Goal: Task Accomplishment & Management: Manage account settings

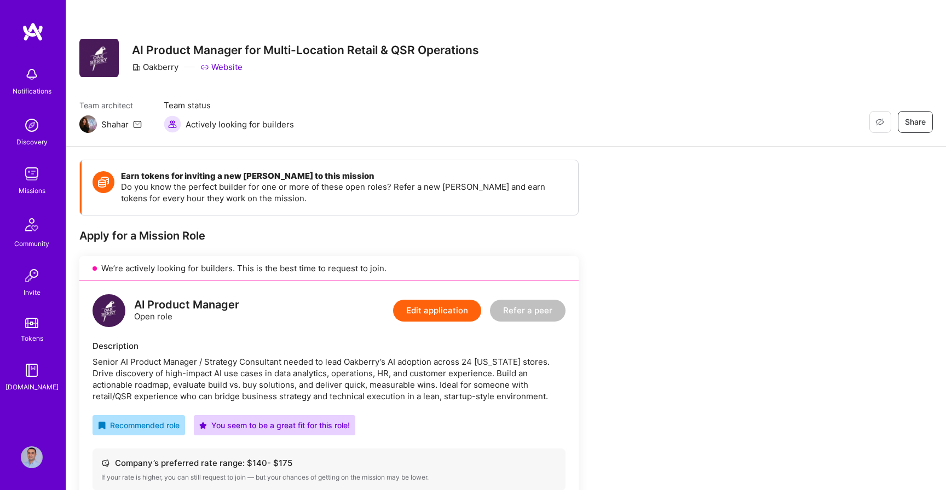
click at [32, 80] on img at bounding box center [32, 74] width 22 height 22
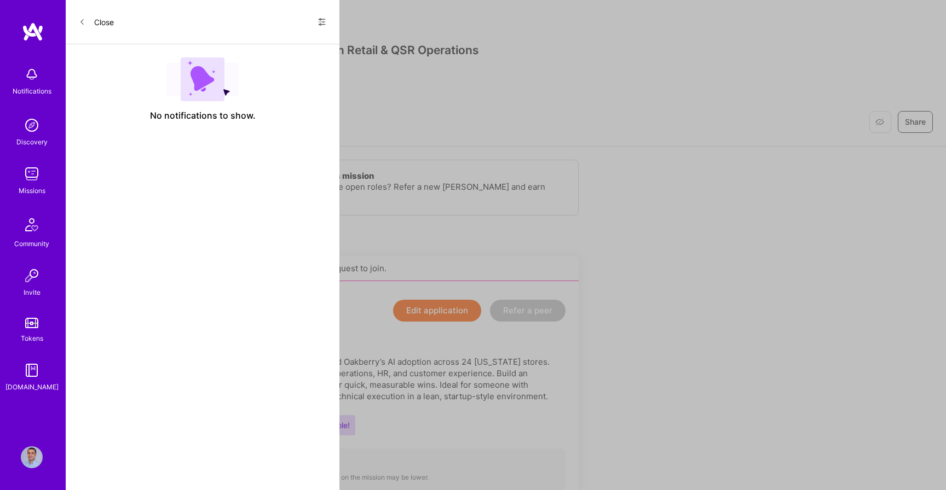
click at [29, 180] on img at bounding box center [32, 174] width 22 height 22
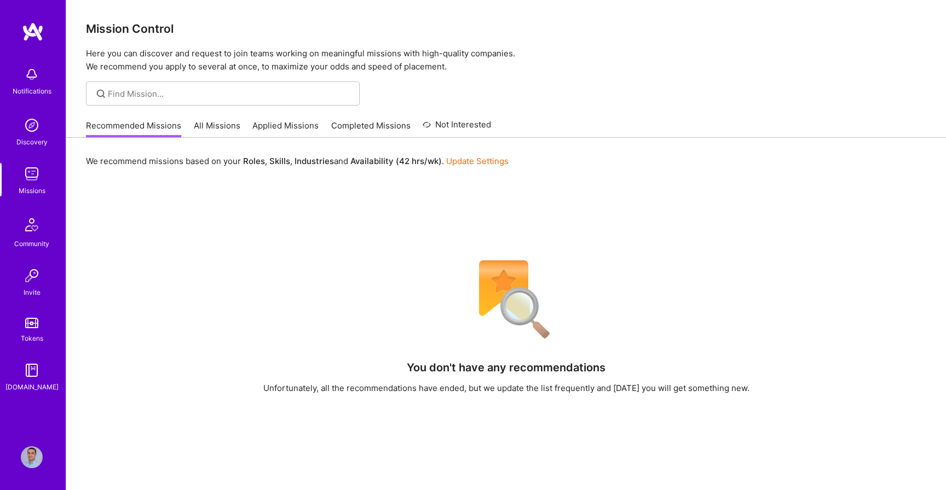
click at [207, 122] on link "All Missions" at bounding box center [217, 129] width 47 height 18
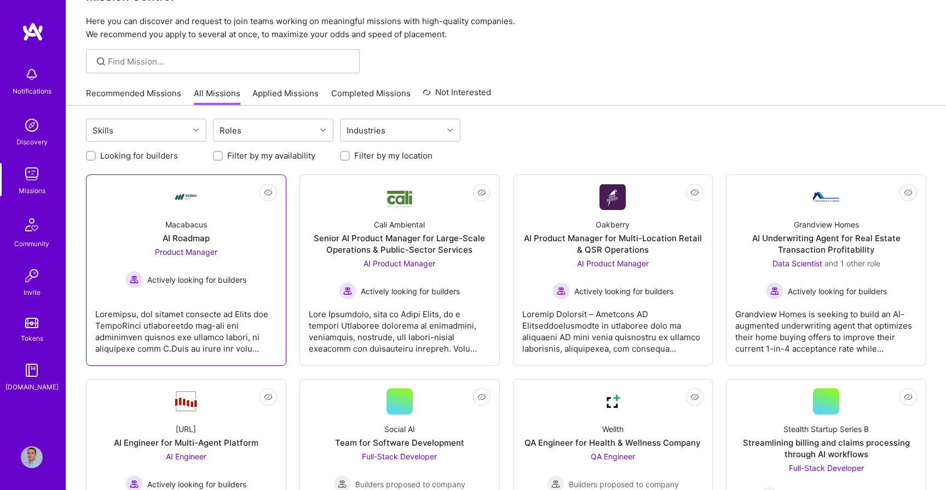
scroll to position [33, 0]
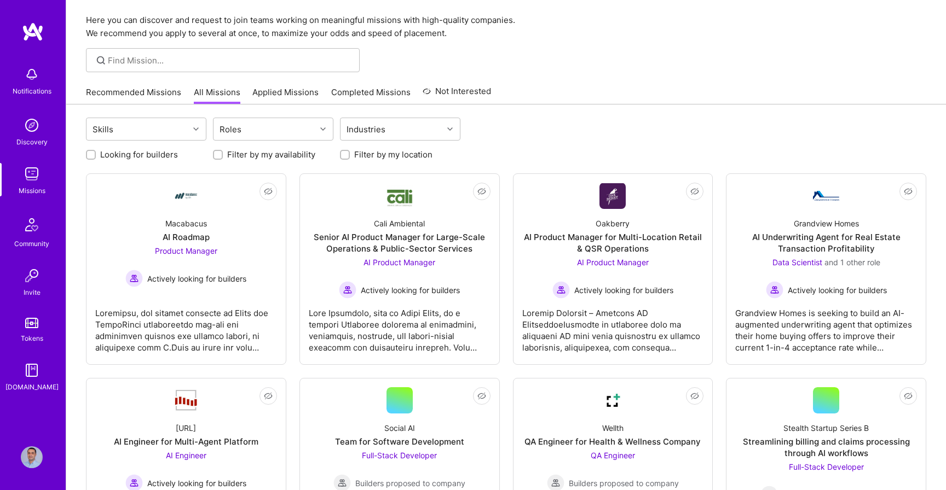
click at [92, 154] on input "Looking for builders" at bounding box center [92, 156] width 8 height 8
checkbox input "true"
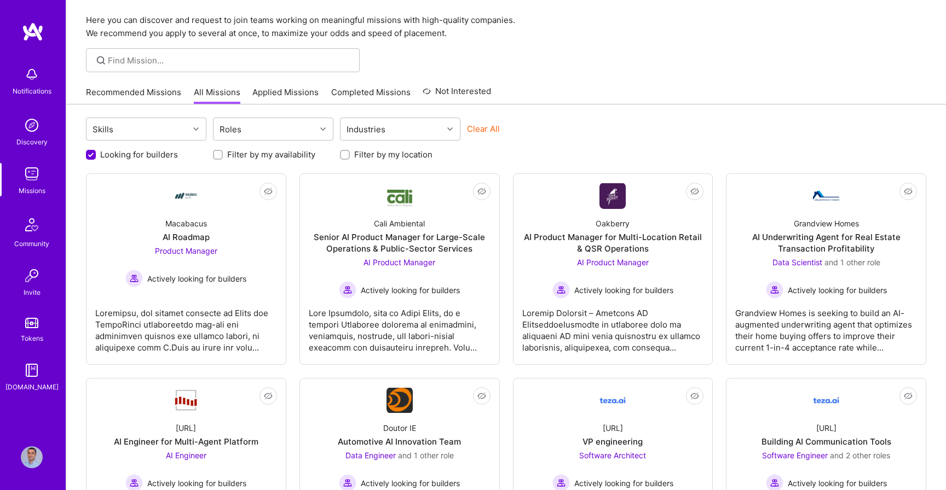
click at [348, 158] on input "Filter by my location" at bounding box center [346, 156] width 8 height 8
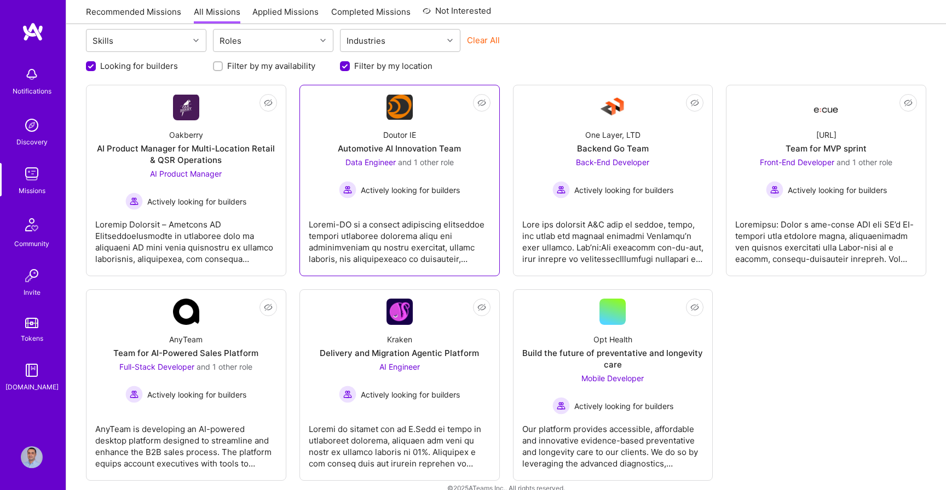
scroll to position [111, 0]
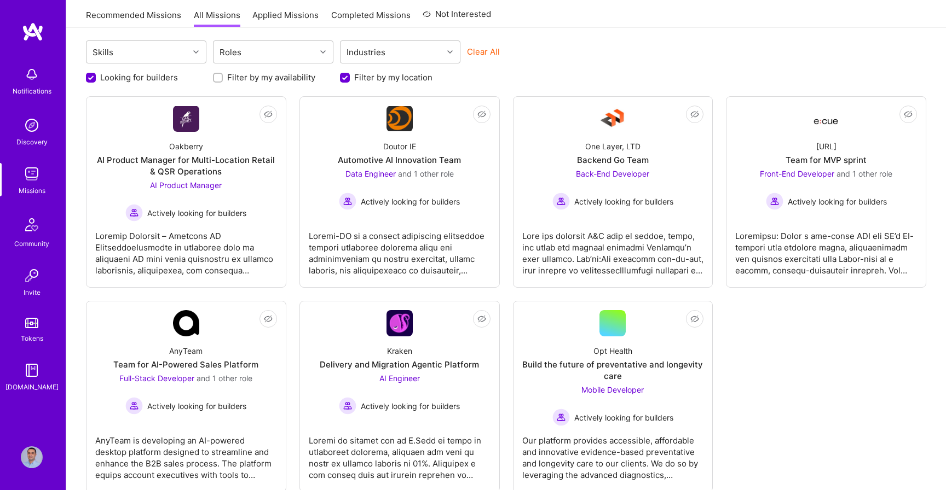
click at [342, 79] on input "Filter by my location" at bounding box center [346, 78] width 10 height 10
checkbox input "false"
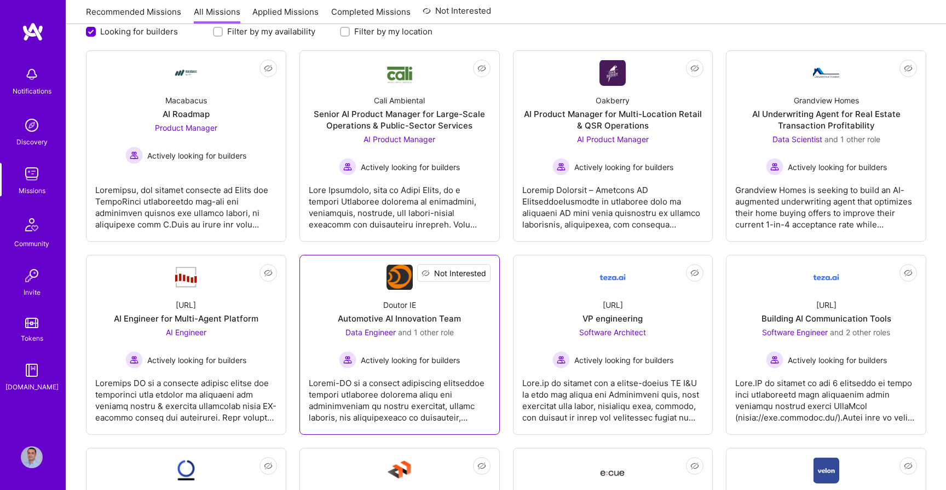
scroll to position [153, 0]
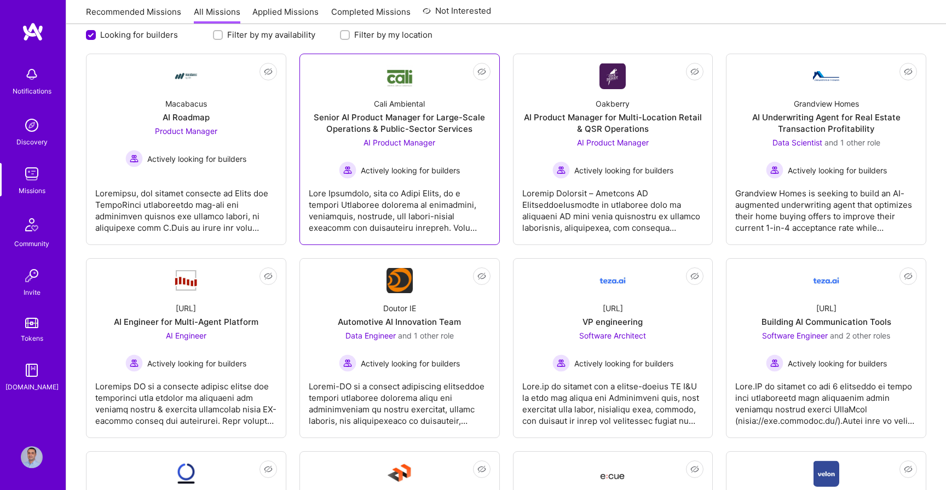
click at [389, 121] on div "Senior AI Product Manager for Large-Scale Operations & Public-Sector Services" at bounding box center [400, 123] width 182 height 23
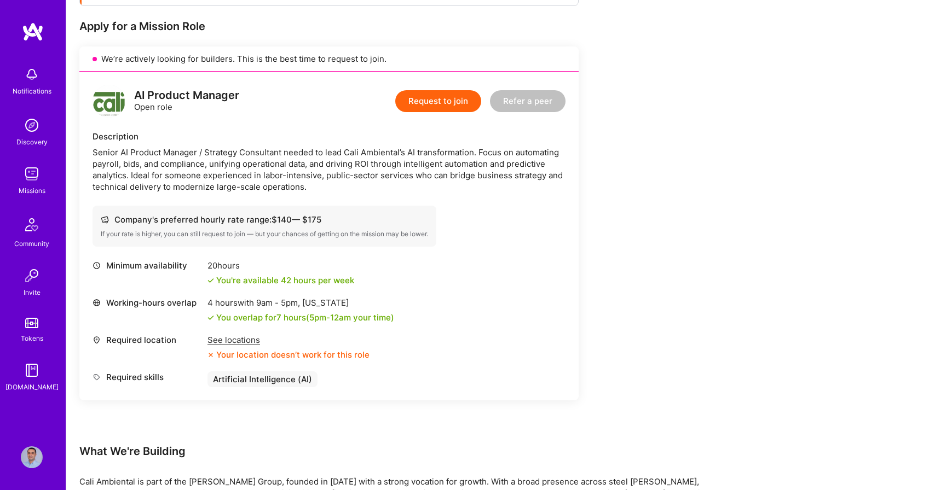
scroll to position [210, 0]
click at [240, 339] on div "See locations" at bounding box center [288, 339] width 162 height 11
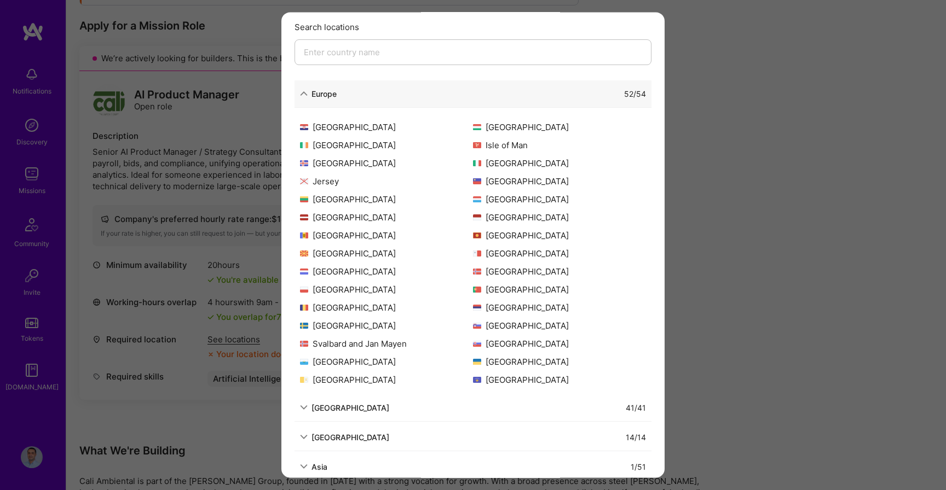
scroll to position [66, 0]
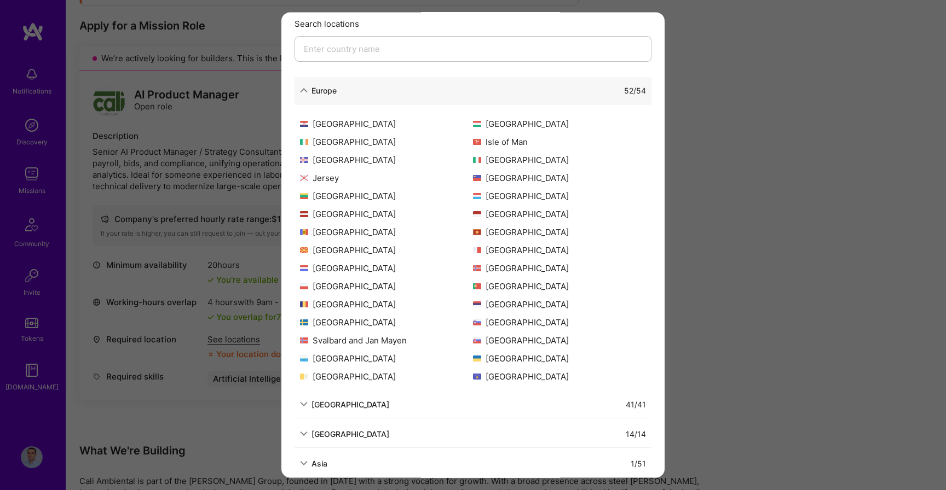
click at [308, 403] on div "[GEOGRAPHIC_DATA]" at bounding box center [344, 404] width 89 height 11
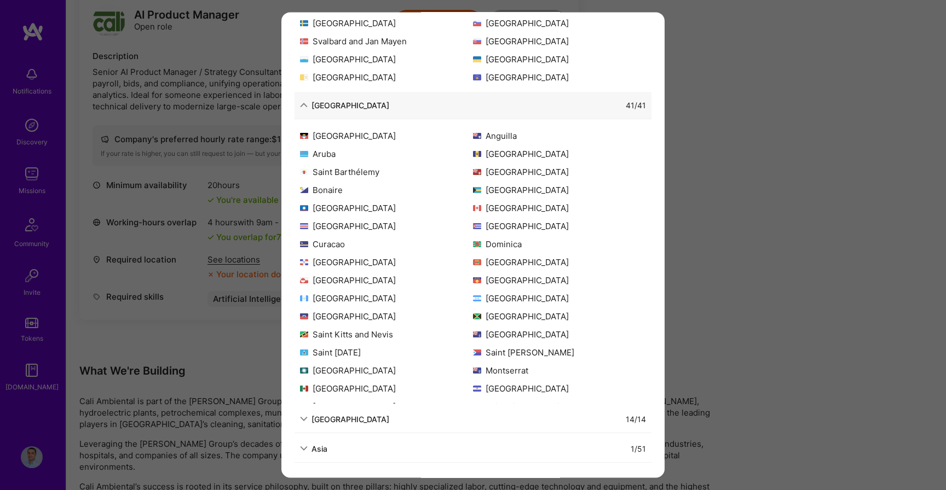
scroll to position [302, 0]
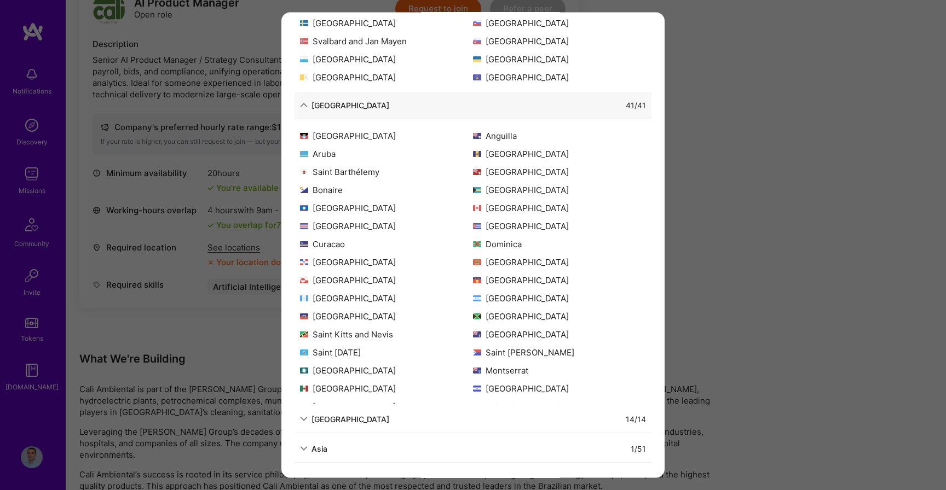
click at [329, 419] on div "[GEOGRAPHIC_DATA]" at bounding box center [350, 419] width 78 height 11
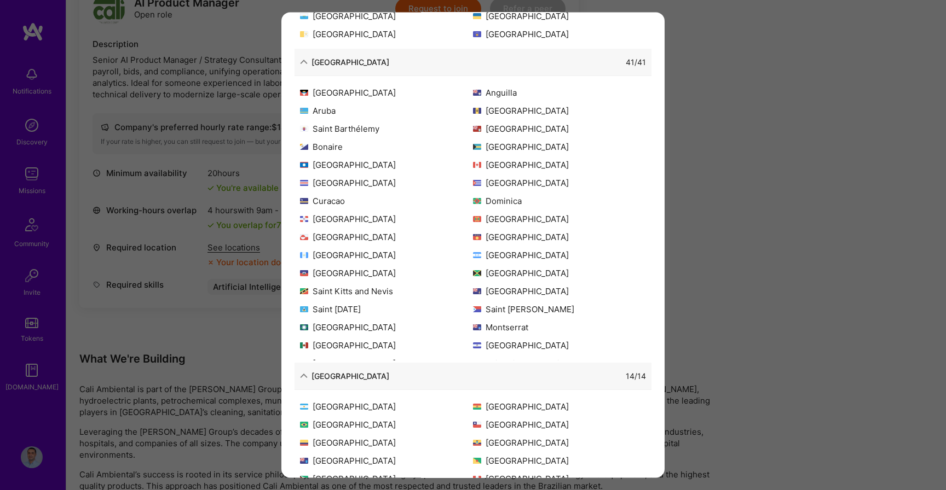
scroll to position [503, 0]
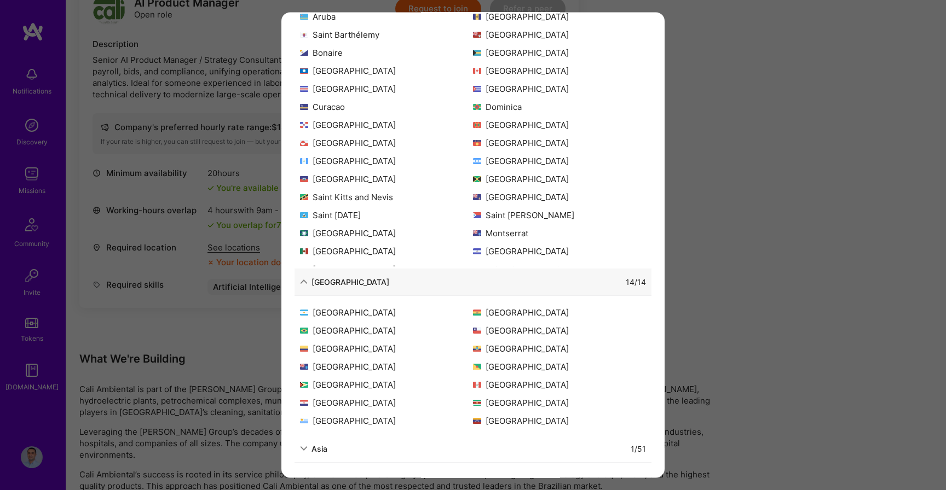
click at [314, 446] on div "Asia" at bounding box center [319, 448] width 16 height 11
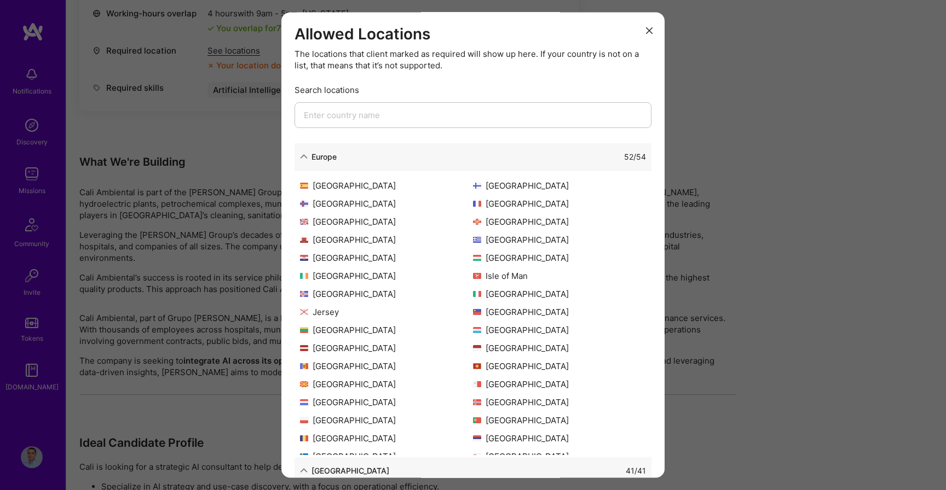
scroll to position [196, 0]
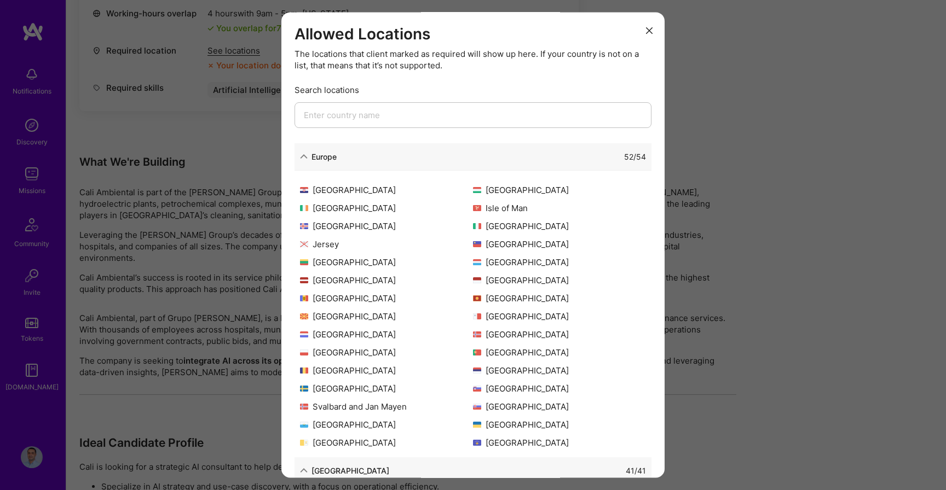
click at [647, 34] on button "modal" at bounding box center [649, 30] width 13 height 18
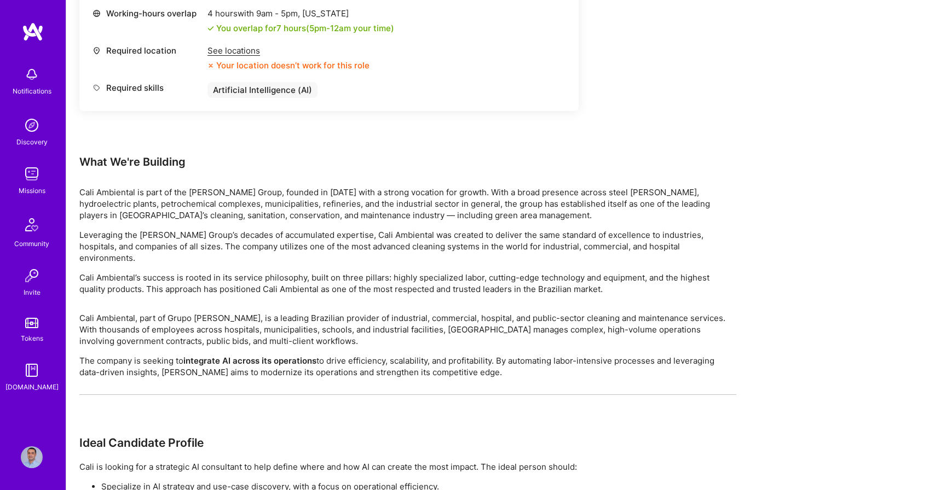
scroll to position [634, 0]
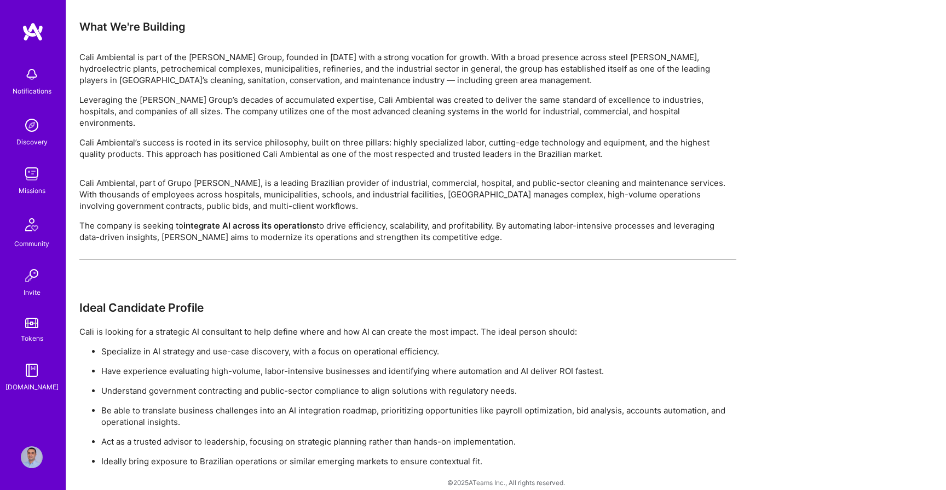
click at [120, 346] on p "Specialize in AI strategy and use-case discovery, with a focus on operational e…" at bounding box center [418, 351] width 635 height 11
click at [155, 366] on p "Have experience evaluating high-volume, labor-intensive businesses and identify…" at bounding box center [418, 371] width 635 height 11
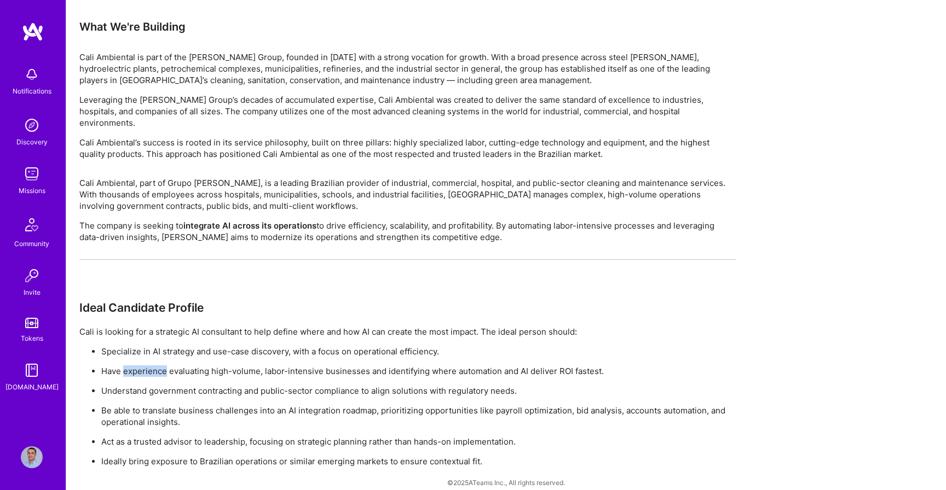
click at [155, 366] on p "Have experience evaluating high-volume, labor-intensive businesses and identify…" at bounding box center [418, 371] width 635 height 11
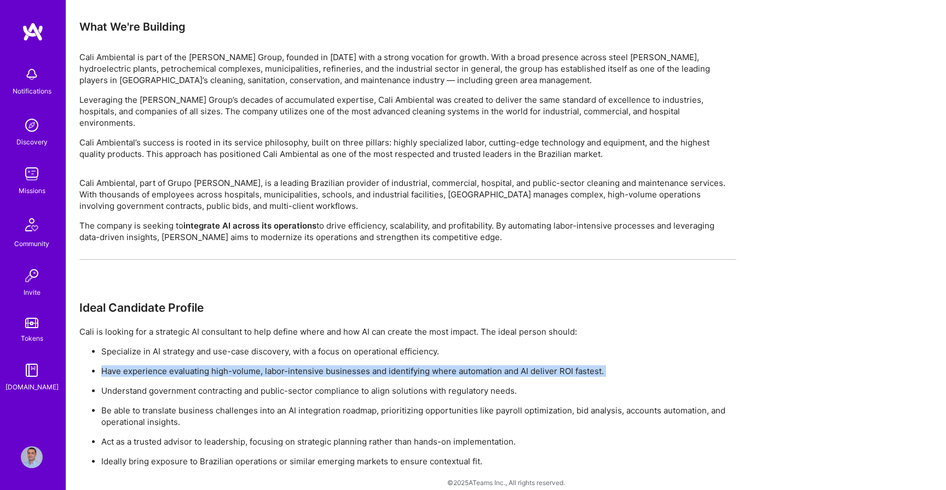
click at [155, 385] on p "Understand government contracting and public-sector compliance to align solutio…" at bounding box center [418, 390] width 635 height 11
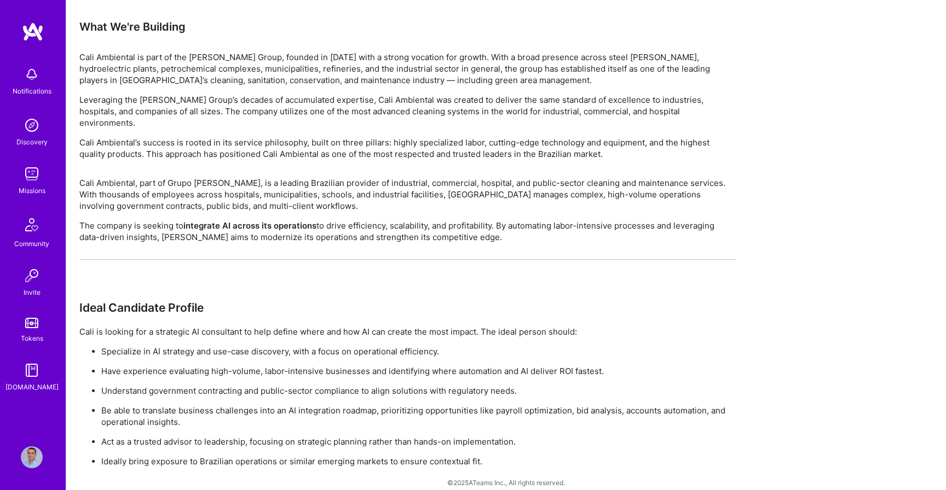
click at [155, 385] on p "Understand government contracting and public-sector compliance to align solutio…" at bounding box center [418, 390] width 635 height 11
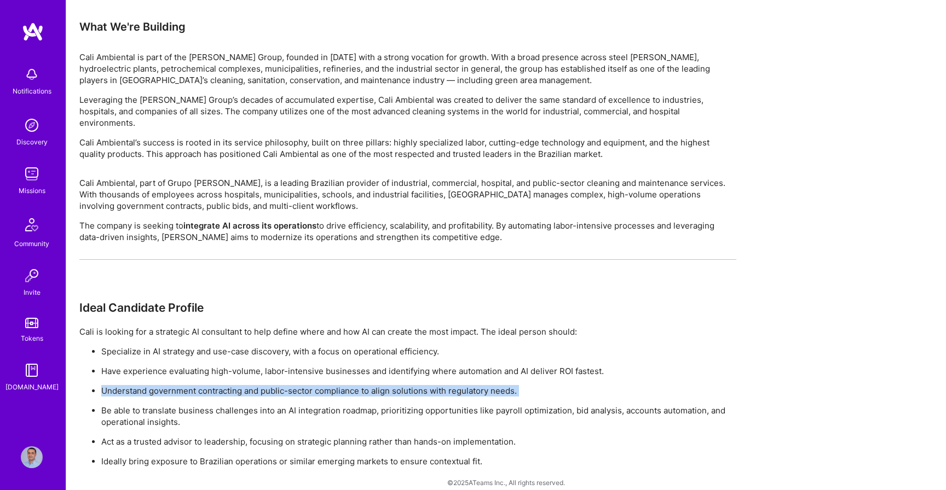
click at [147, 436] on p "Act as a trusted advisor to leadership, focusing on strategic planning rather t…" at bounding box center [418, 441] width 635 height 11
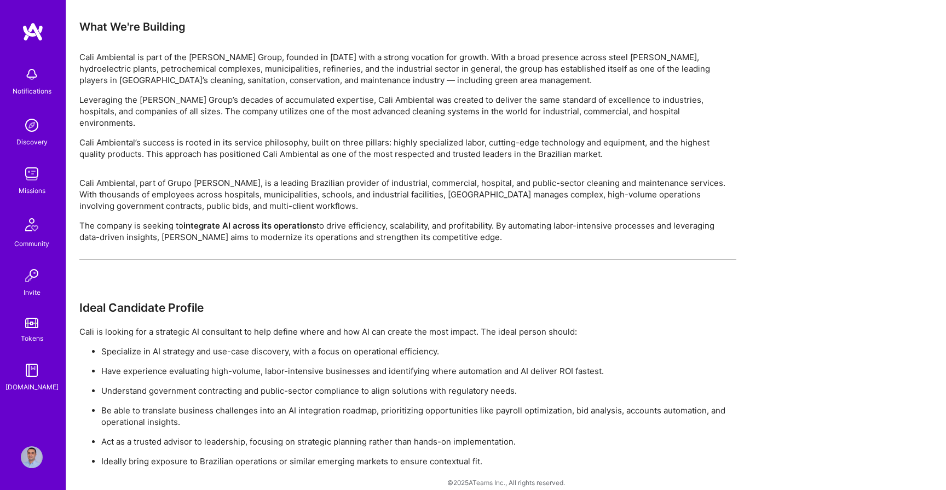
click at [147, 436] on p "Act as a trusted advisor to leadership, focusing on strategic planning rather t…" at bounding box center [418, 441] width 635 height 11
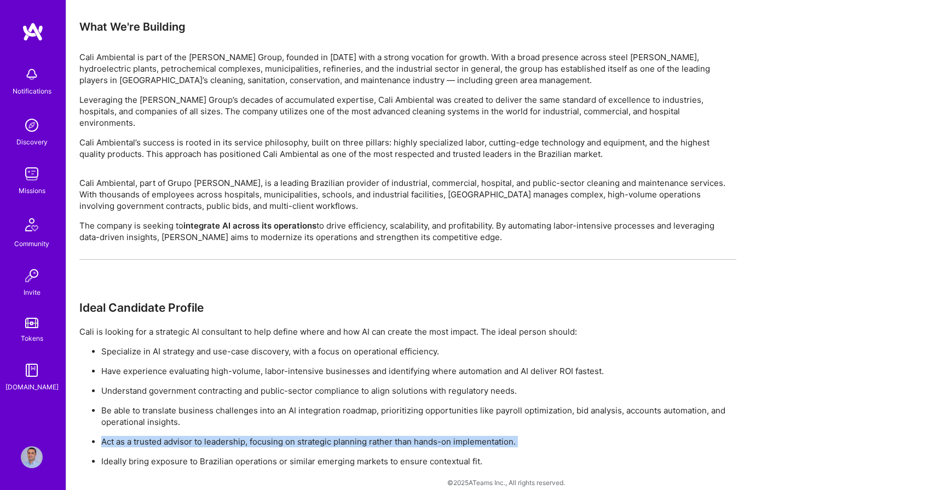
click at [248, 242] on div "Cali Ambiental, part of Grupo [PERSON_NAME], is a leading Brazilian provider of…" at bounding box center [407, 322] width 657 height 290
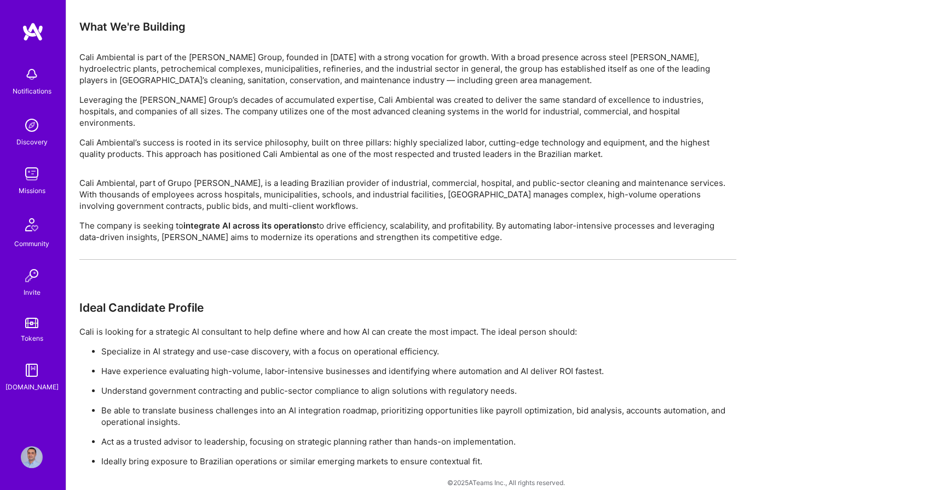
scroll to position [620, 0]
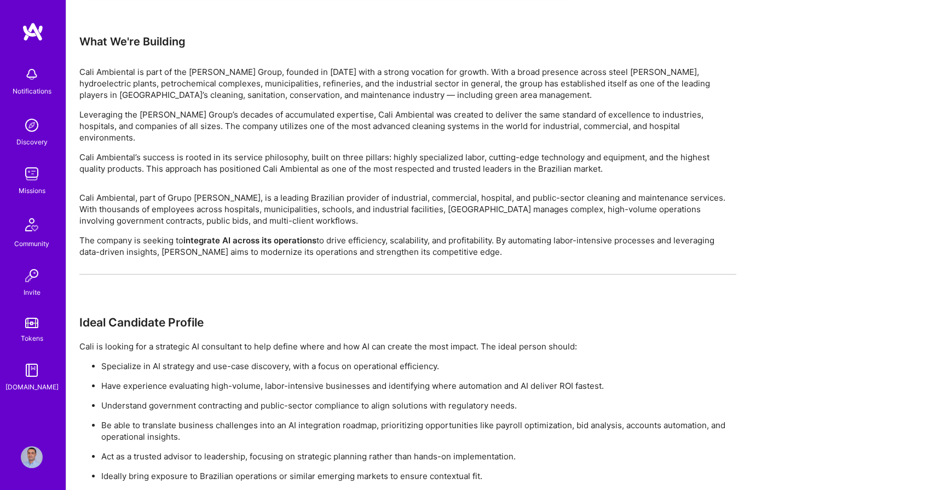
click at [218, 471] on p "Ideally bring exposure to Brazilian operations or similar emerging markets to e…" at bounding box center [418, 476] width 635 height 11
click at [314, 210] on p "Cali Ambiental, part of Grupo [PERSON_NAME], is a leading Brazilian provider of…" at bounding box center [407, 209] width 657 height 34
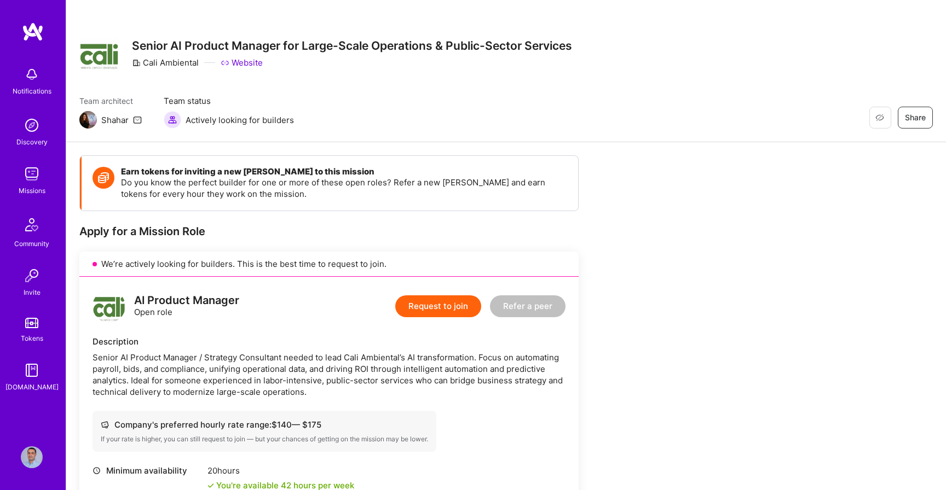
scroll to position [0, 0]
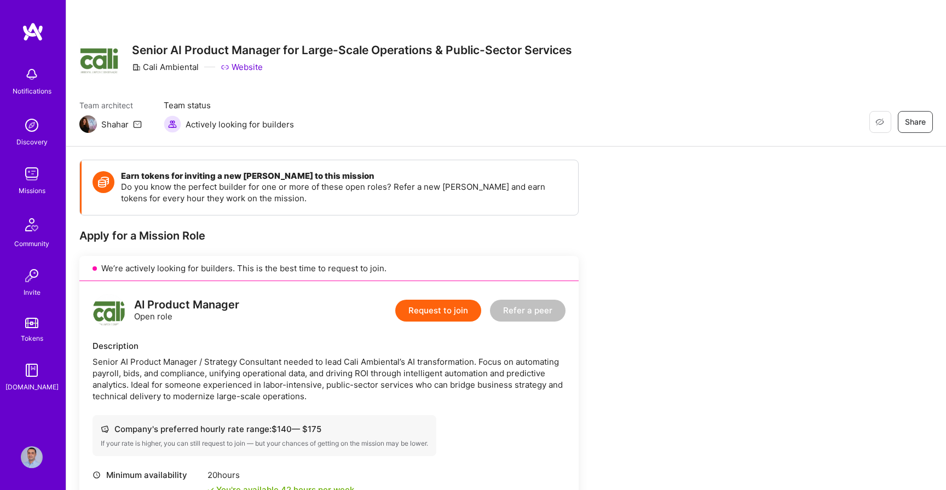
click at [137, 123] on icon at bounding box center [137, 124] width 9 height 9
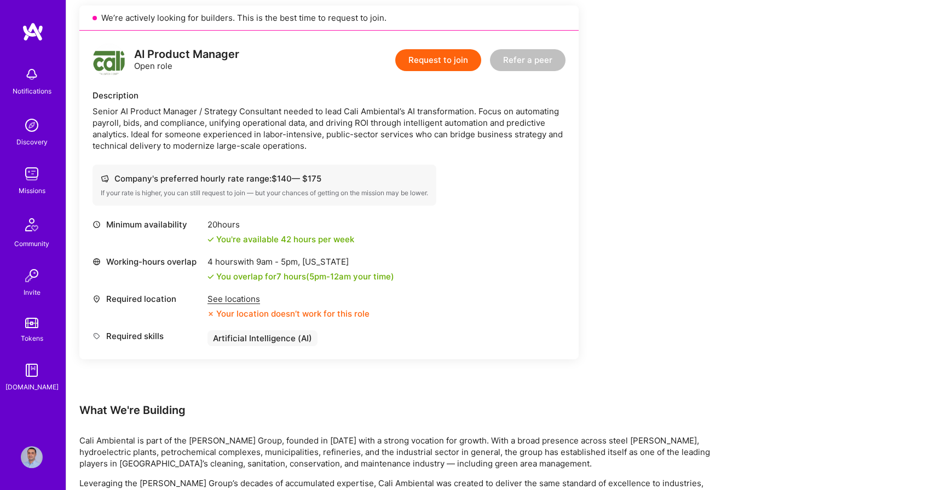
scroll to position [253, 0]
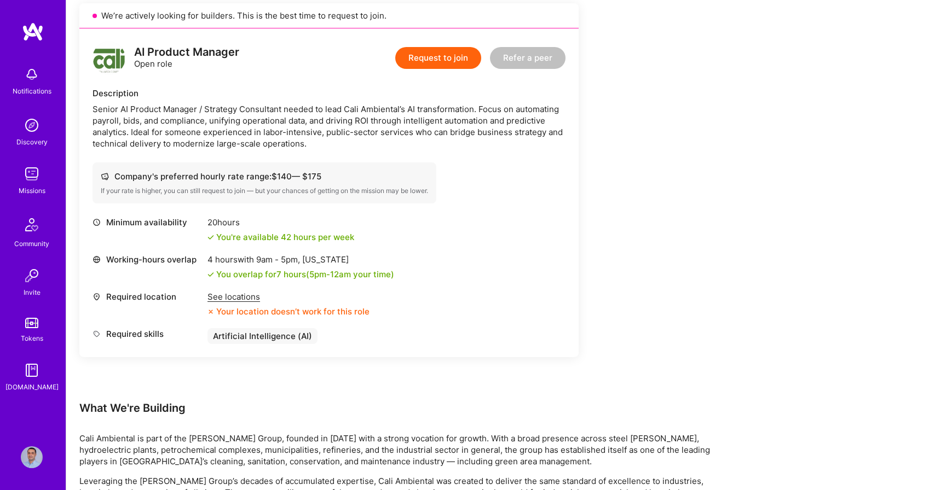
click at [400, 346] on div "Minimum availability 20 hours You're available 42 hours per week Working-hours …" at bounding box center [328, 286] width 473 height 138
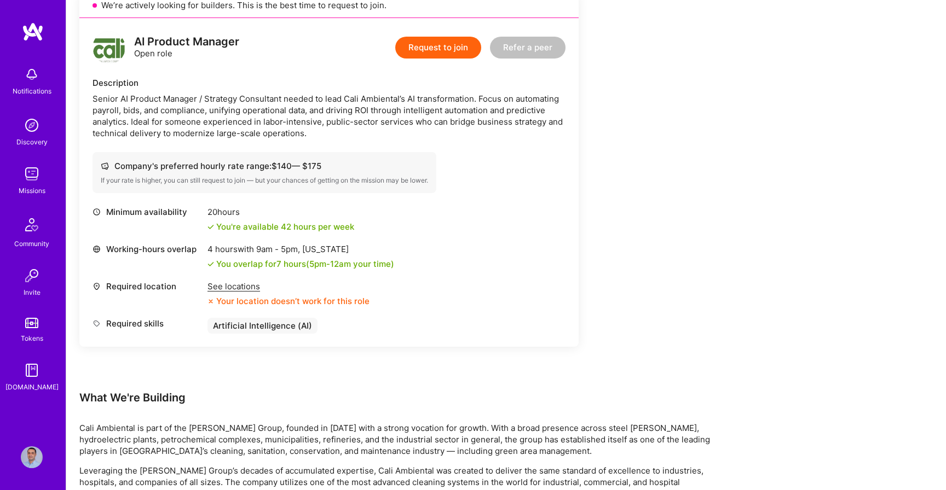
scroll to position [0, 0]
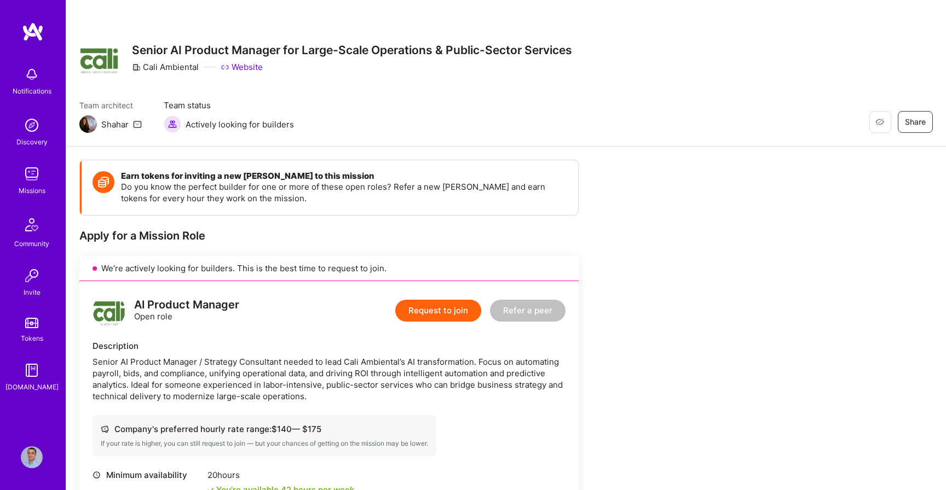
click at [34, 30] on img at bounding box center [33, 32] width 22 height 20
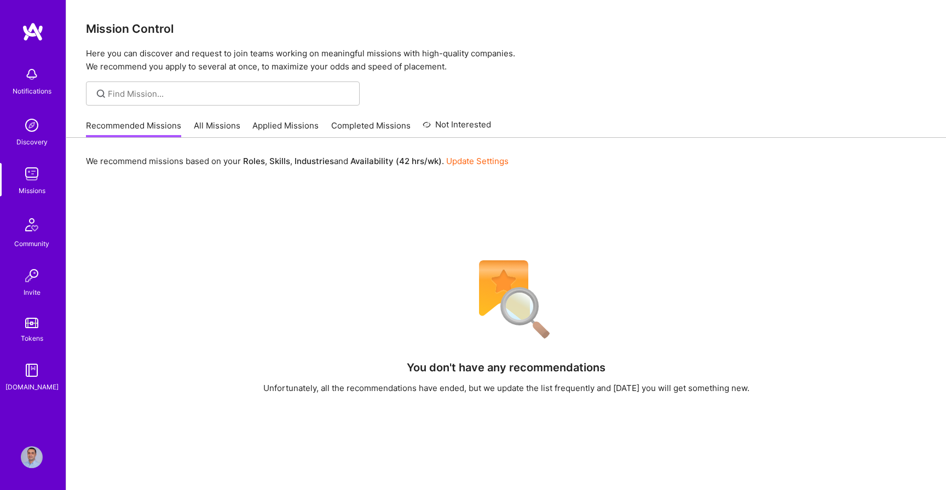
click at [28, 459] on img at bounding box center [32, 458] width 22 height 22
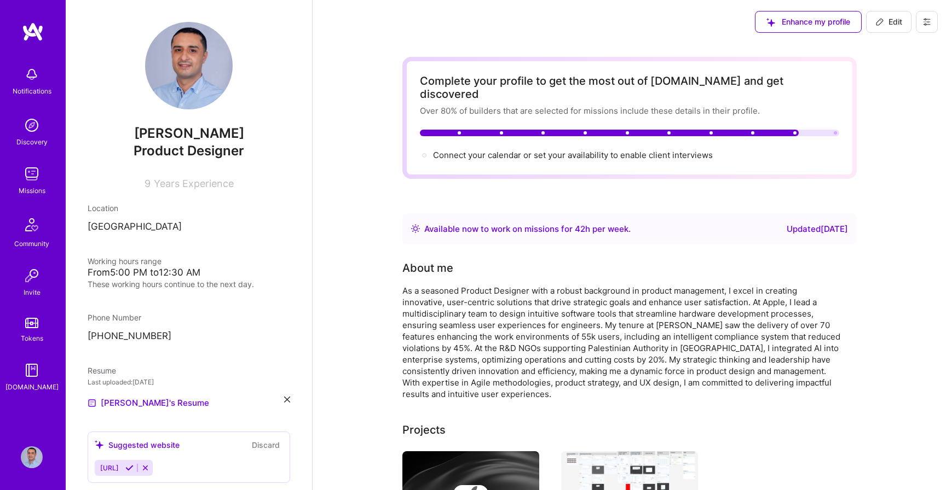
click at [212, 158] on span "Product Designer" at bounding box center [189, 151] width 111 height 16
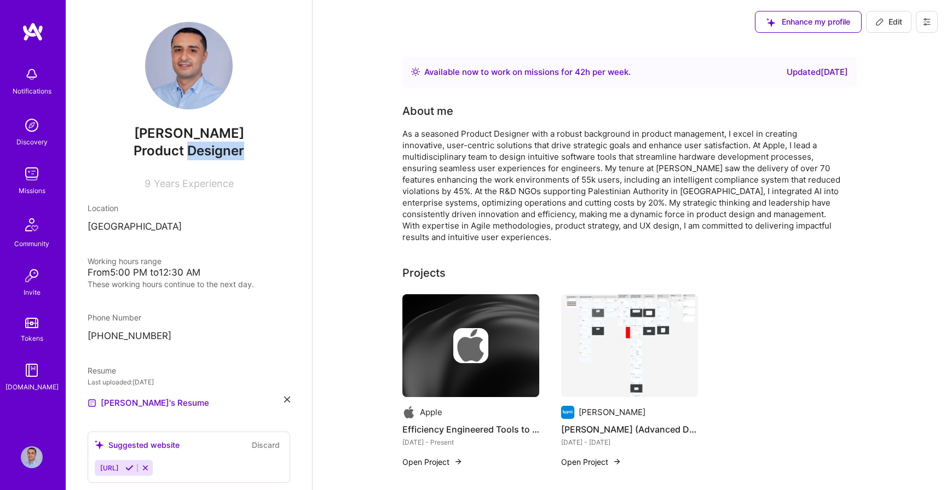
click at [212, 158] on span "Product Designer" at bounding box center [189, 151] width 111 height 16
click at [258, 158] on div "Product Designer" at bounding box center [189, 151] width 203 height 19
click at [887, 19] on span "Edit" at bounding box center [888, 21] width 27 height 11
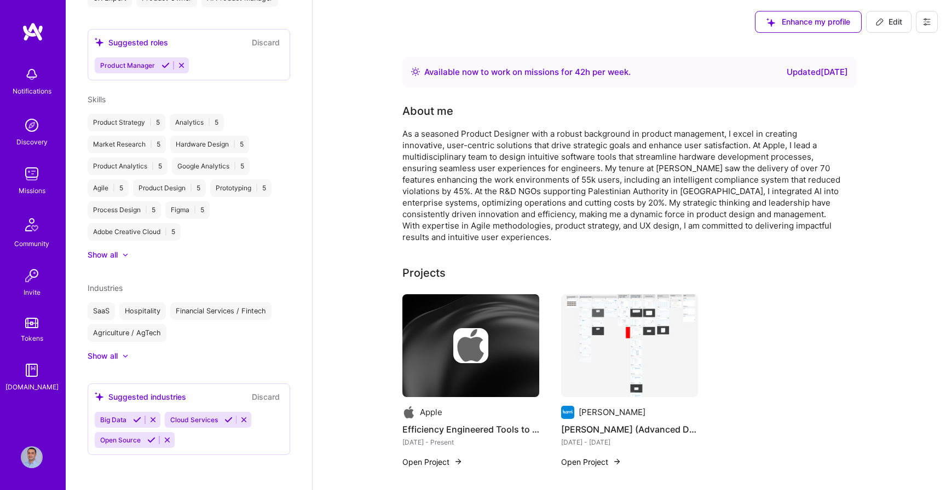
select select "PS"
select select "Right Now"
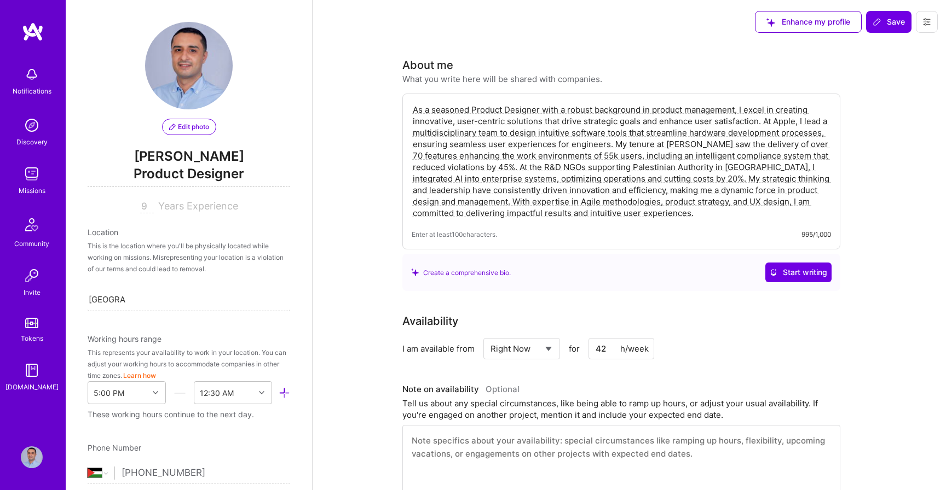
click at [196, 172] on span "Product Designer" at bounding box center [189, 176] width 203 height 22
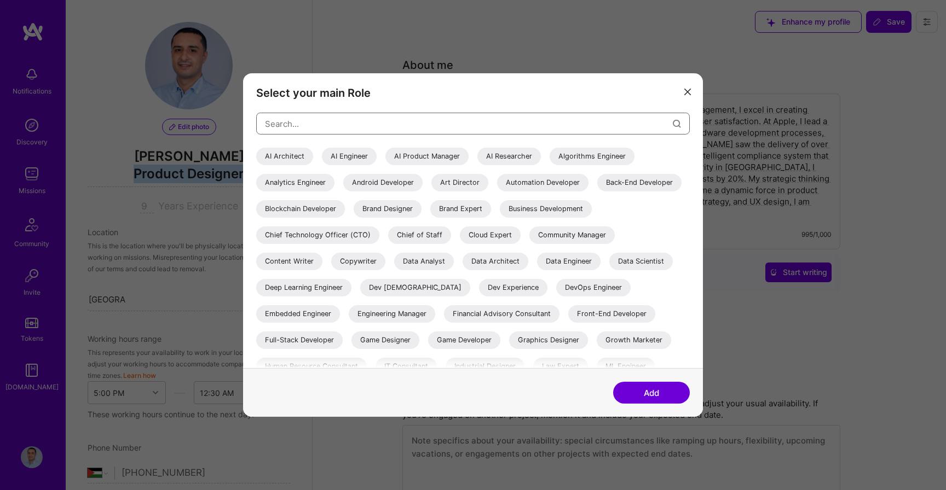
click at [322, 124] on input "modal" at bounding box center [469, 123] width 408 height 28
type input "p"
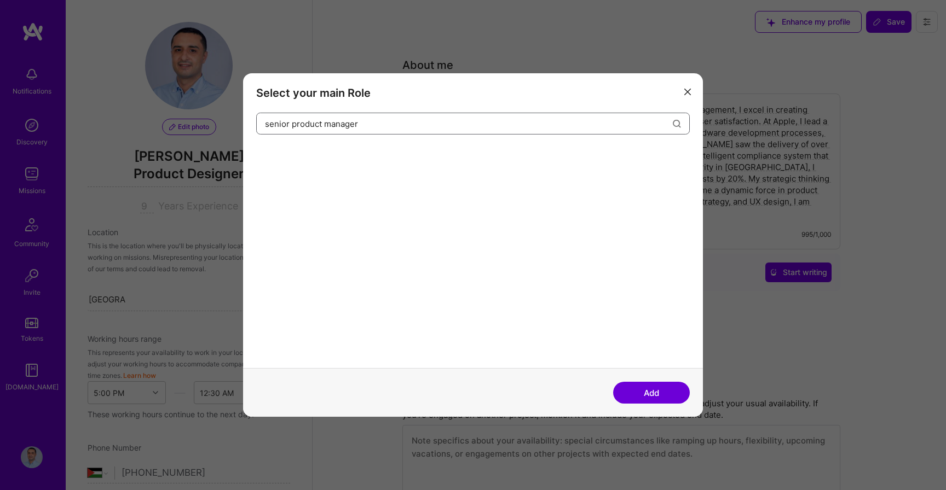
click at [293, 119] on input "senior product manager" at bounding box center [469, 123] width 408 height 28
type input "product manager"
click at [306, 155] on div "AI Product Manager" at bounding box center [297, 157] width 83 height 18
click at [644, 392] on button "Add" at bounding box center [651, 393] width 77 height 22
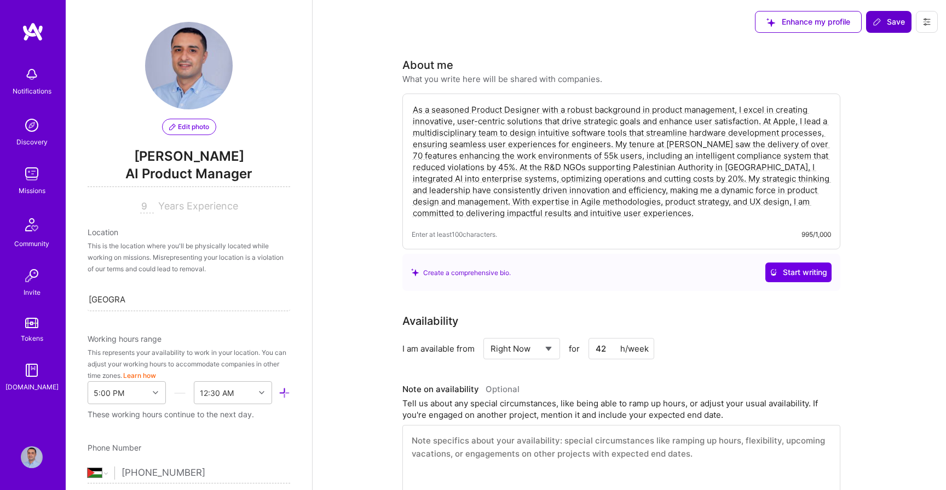
click at [893, 18] on span "Save" at bounding box center [888, 21] width 32 height 11
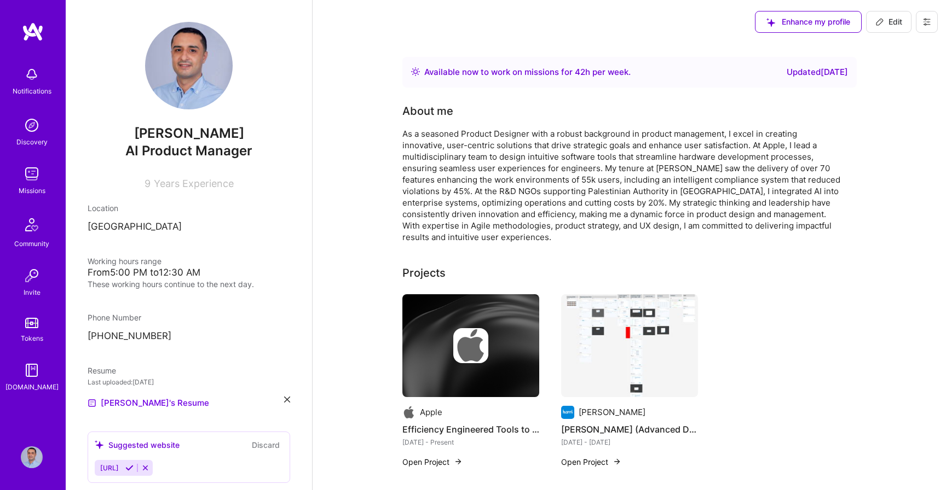
click at [28, 74] on img at bounding box center [32, 74] width 22 height 22
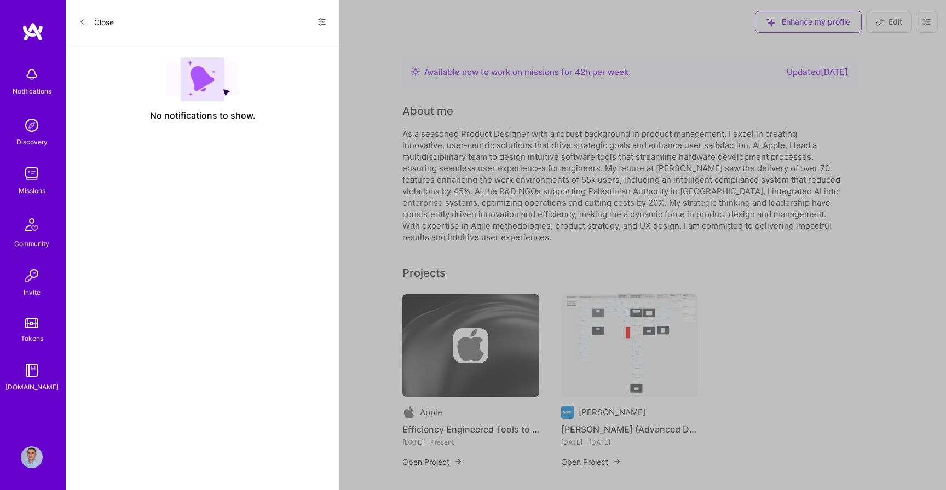
click at [32, 77] on div "Notifications Discovery Missions Community Invite Tokens [DOMAIN_NAME]" at bounding box center [33, 227] width 66 height 332
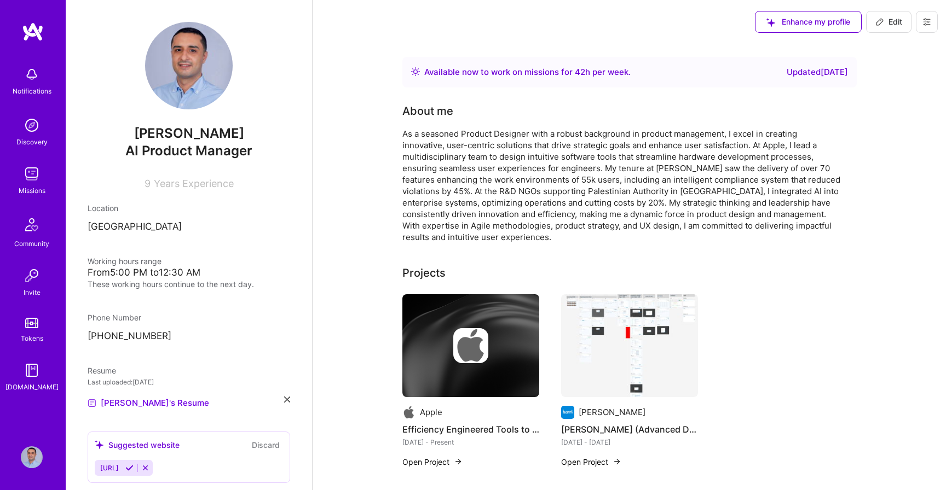
click at [32, 178] on img at bounding box center [32, 174] width 22 height 22
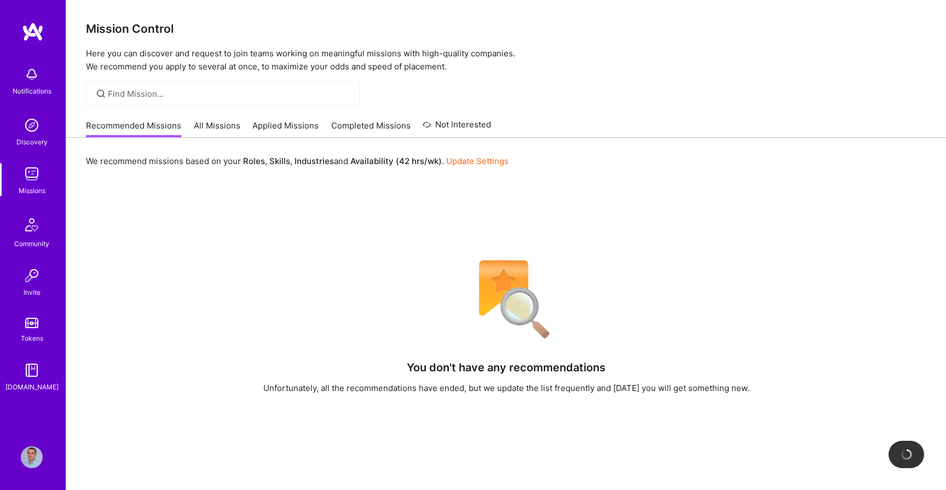
click at [229, 122] on link "All Missions" at bounding box center [217, 129] width 47 height 18
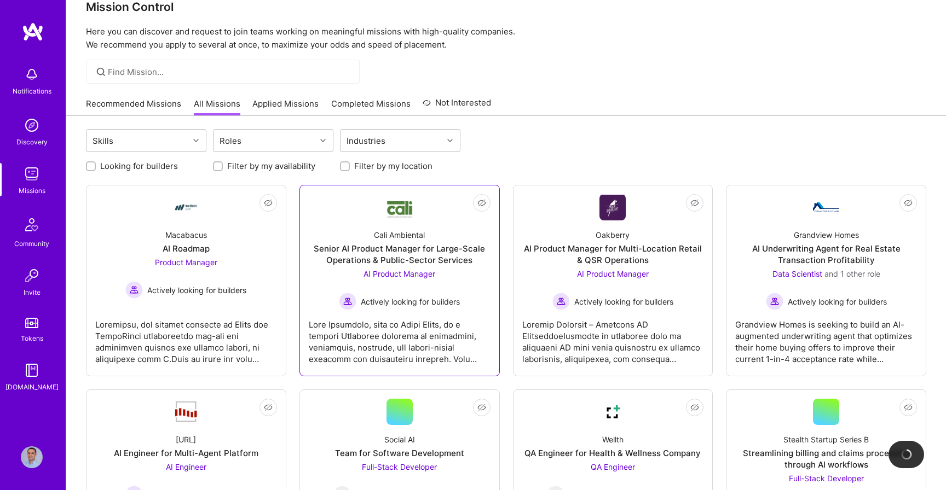
scroll to position [29, 0]
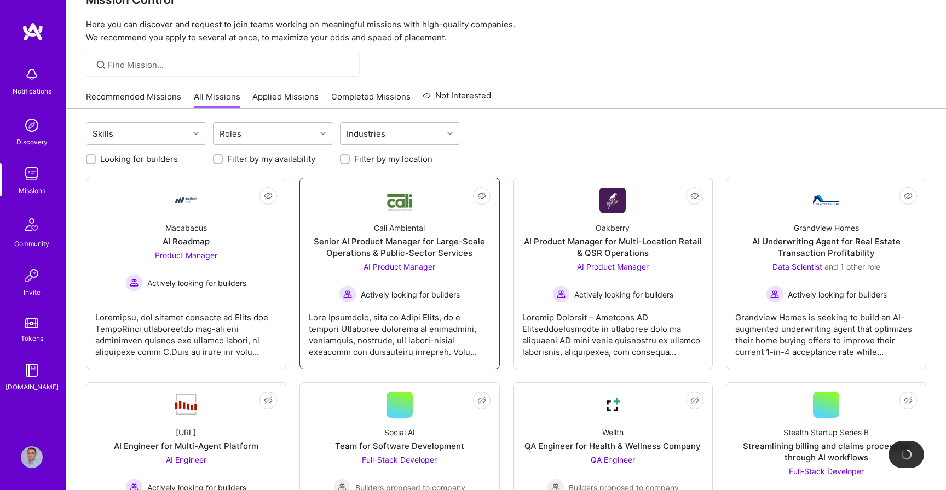
click at [407, 238] on div "Senior AI Product Manager for Large-Scale Operations & Public-Sector Services" at bounding box center [400, 247] width 182 height 23
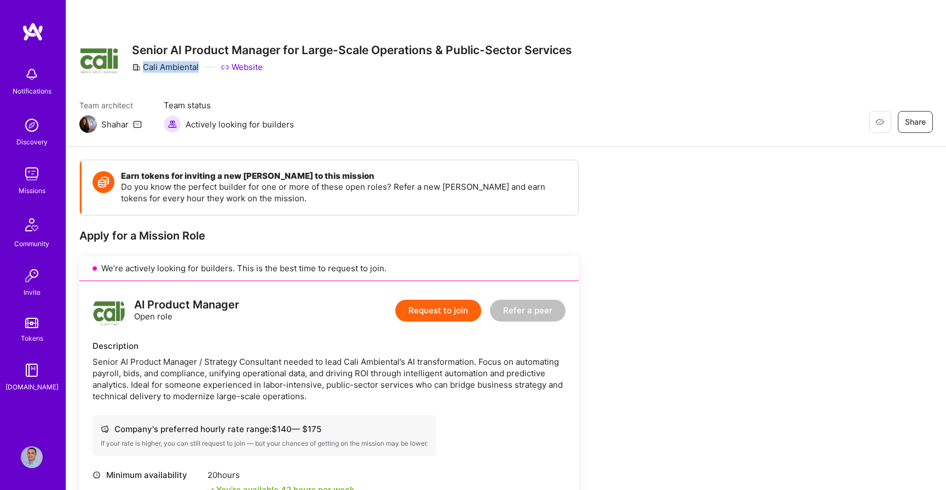
drag, startPoint x: 143, startPoint y: 67, endPoint x: 198, endPoint y: 68, distance: 55.3
click at [198, 68] on div "Cali Ambiental" at bounding box center [165, 66] width 67 height 11
click at [242, 65] on link "Website" at bounding box center [242, 66] width 42 height 11
click at [243, 67] on link "Website" at bounding box center [242, 66] width 42 height 11
click at [419, 109] on div "Team architect Shahar Team status Actively looking for builders Restore Not Int…" at bounding box center [505, 116] width 853 height 33
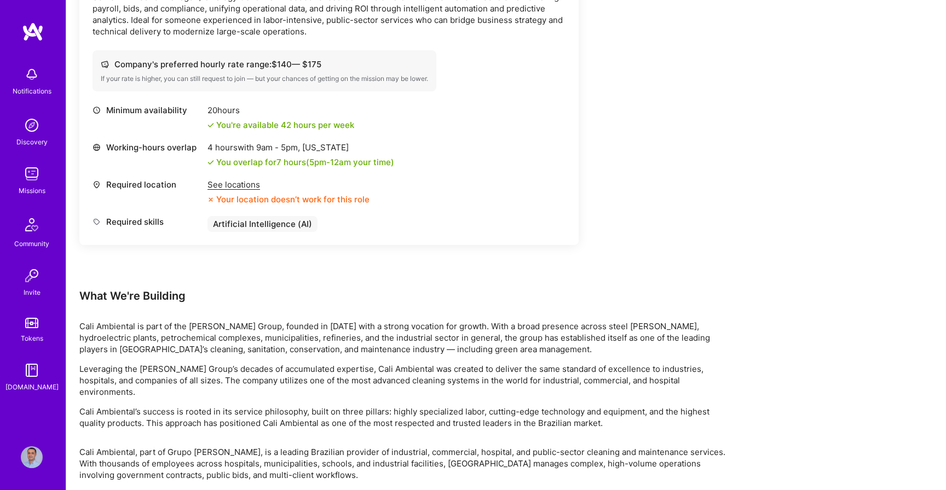
scroll to position [369, 0]
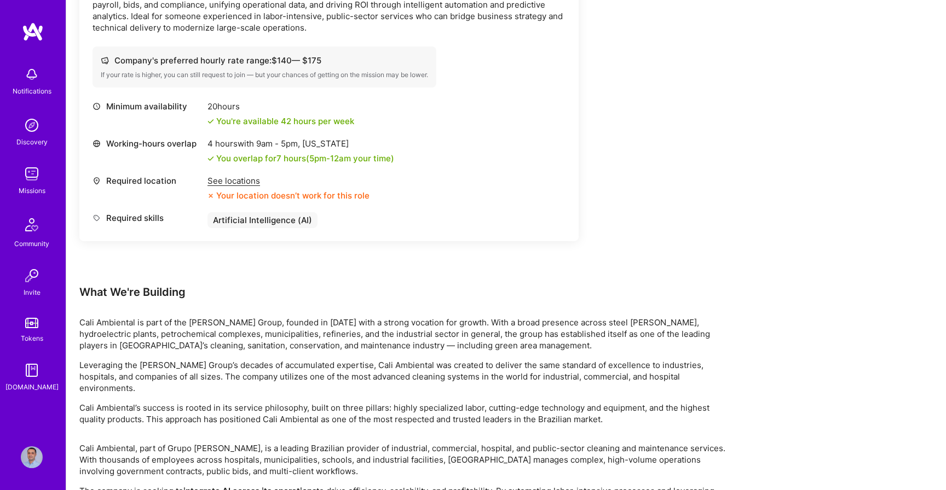
click at [235, 185] on div "See locations" at bounding box center [288, 180] width 162 height 11
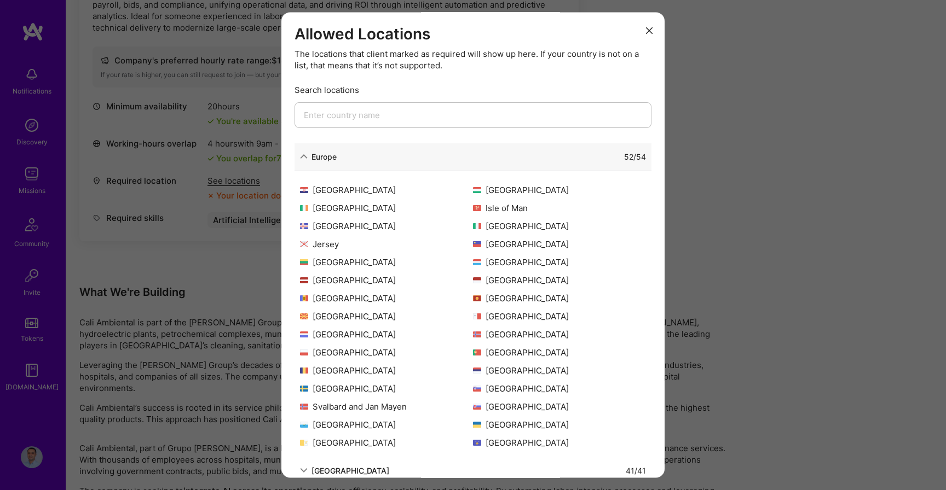
scroll to position [81, 0]
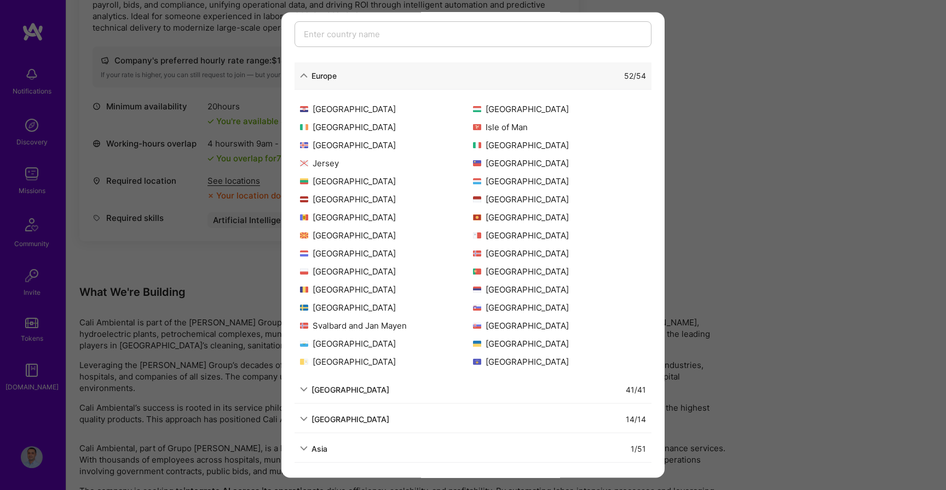
click at [303, 75] on icon "modal" at bounding box center [304, 76] width 8 height 8
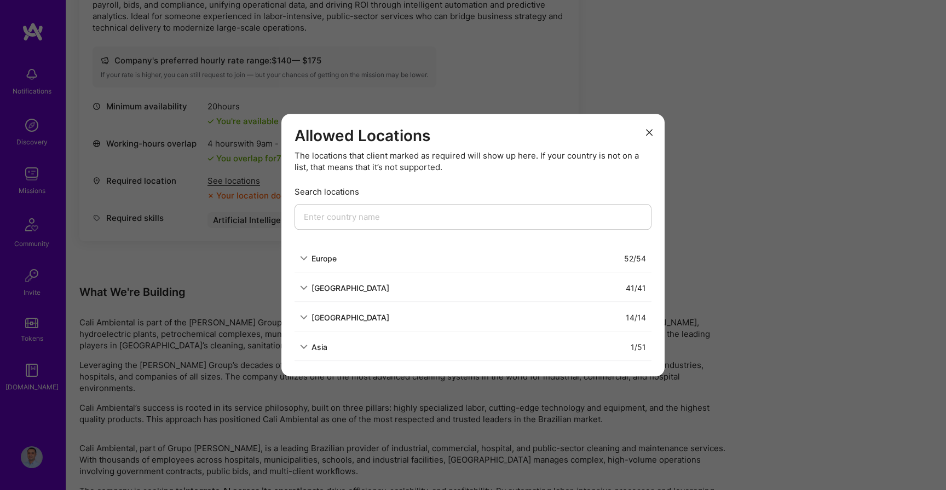
click at [311, 344] on div "Asia" at bounding box center [319, 347] width 16 height 11
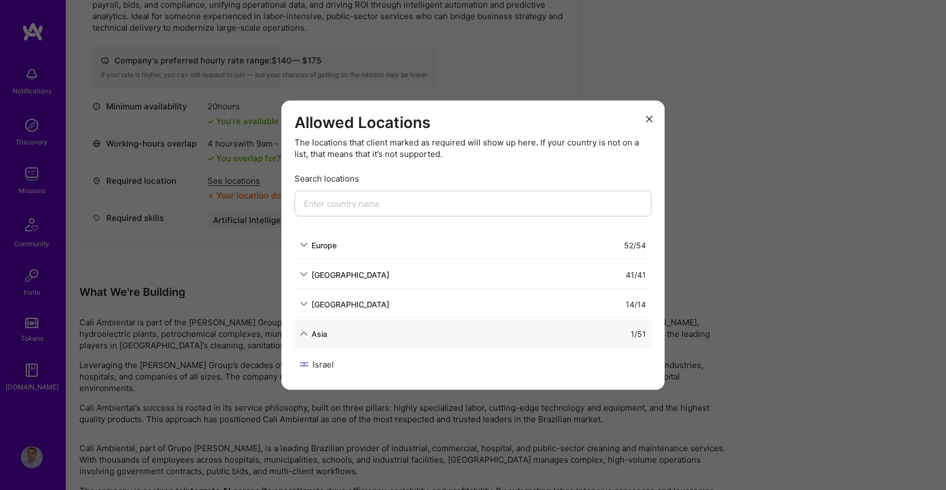
click at [308, 334] on div "Asia" at bounding box center [313, 333] width 27 height 11
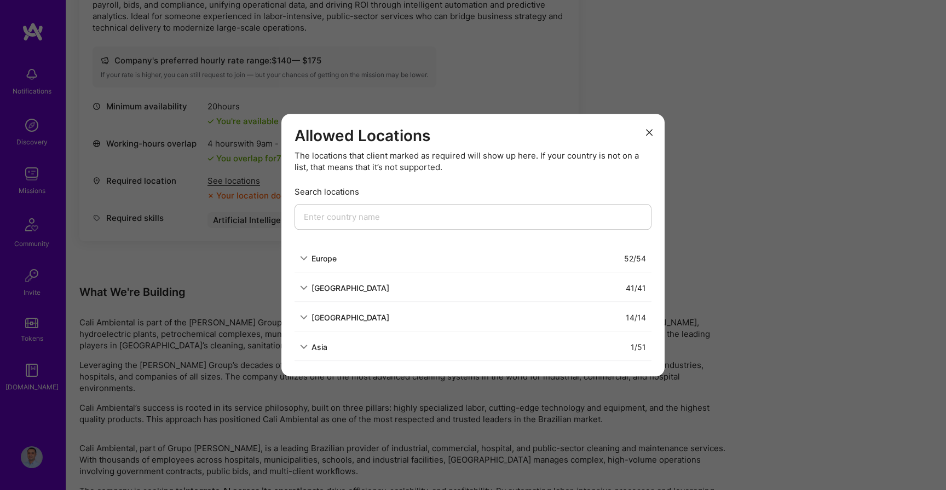
click at [308, 313] on div "[GEOGRAPHIC_DATA]" at bounding box center [344, 317] width 89 height 11
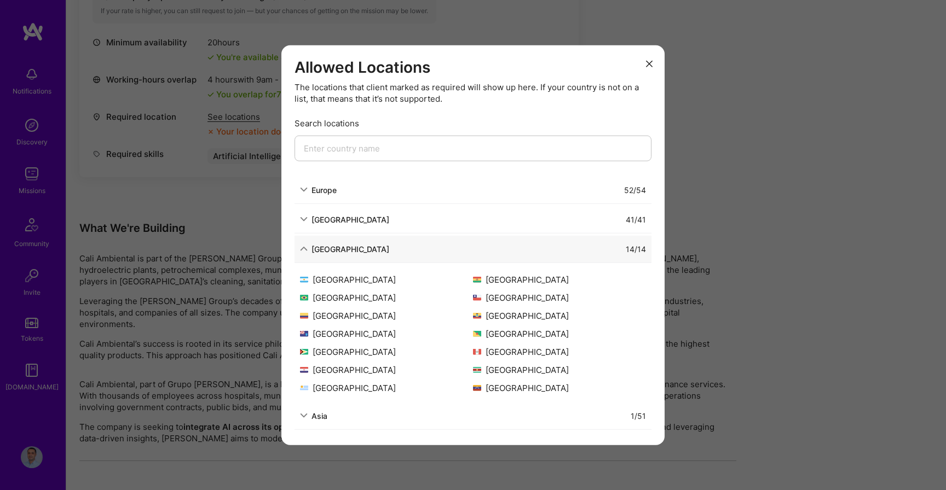
scroll to position [433, 0]
click at [307, 247] on icon "modal" at bounding box center [304, 249] width 8 height 8
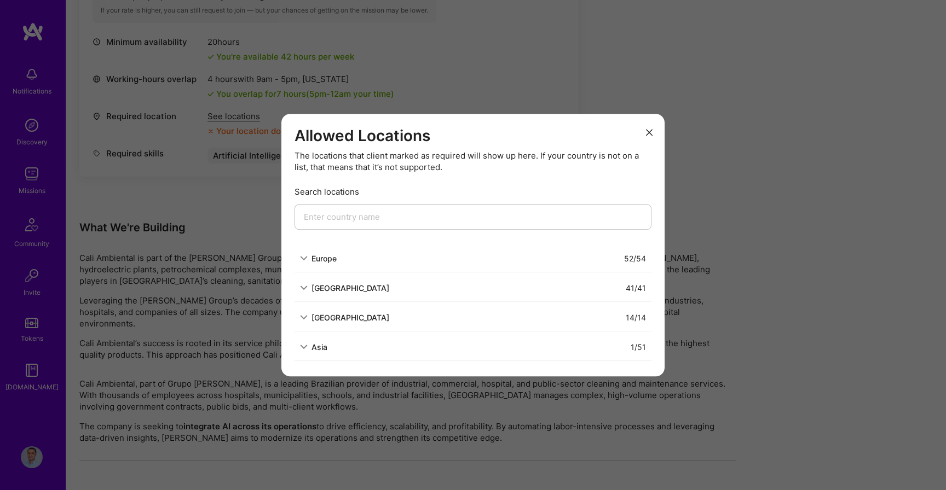
click at [645, 138] on button "modal" at bounding box center [649, 132] width 13 height 18
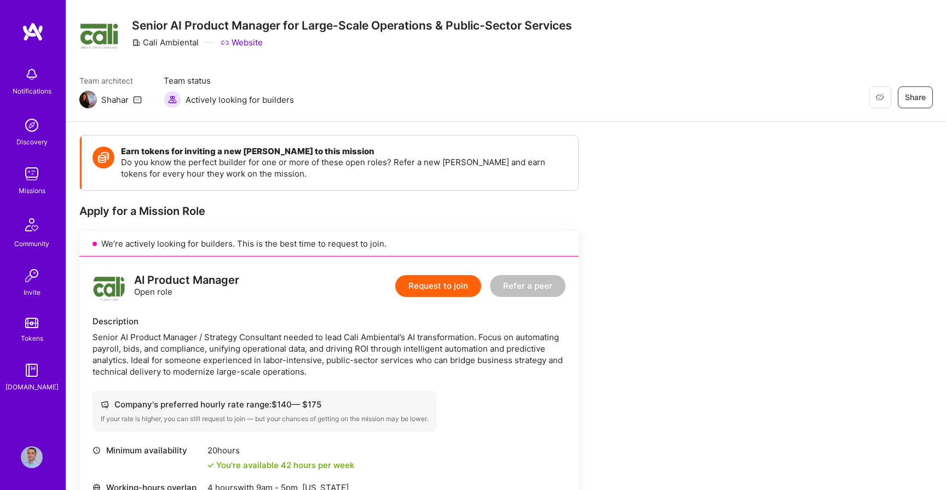
scroll to position [0, 0]
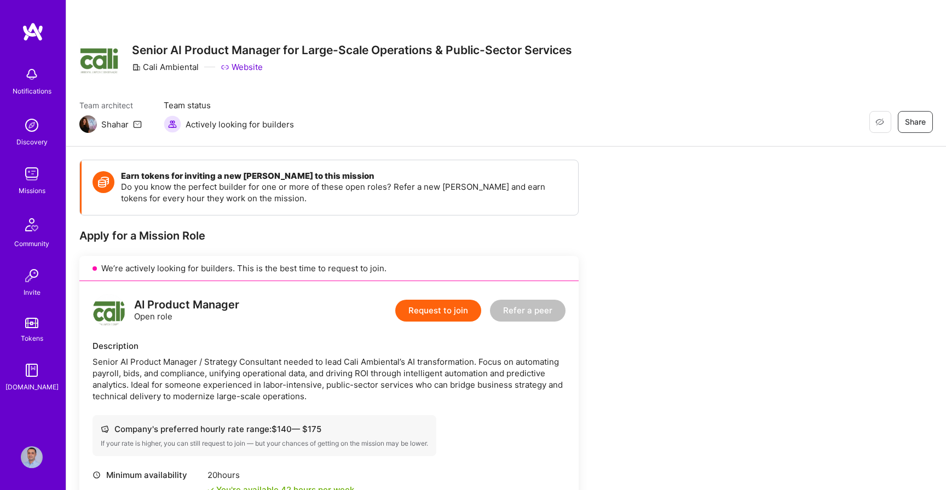
click at [116, 124] on div "Shahar" at bounding box center [114, 124] width 27 height 11
click at [410, 109] on div "Team architect Shahar Team status Actively looking for builders Restore Not Int…" at bounding box center [505, 116] width 853 height 33
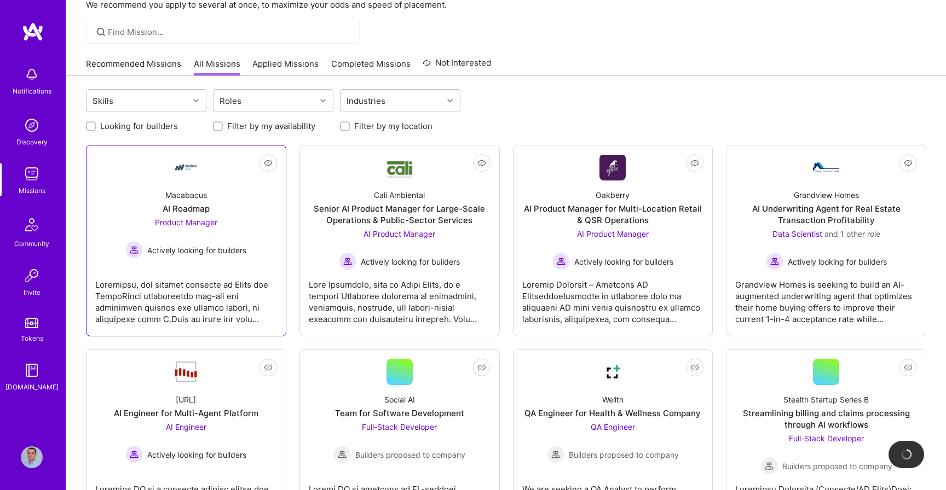
scroll to position [63, 0]
click at [263, 251] on div "Macabacus AI Roadmap Product Manager Actively looking for builders" at bounding box center [186, 219] width 182 height 78
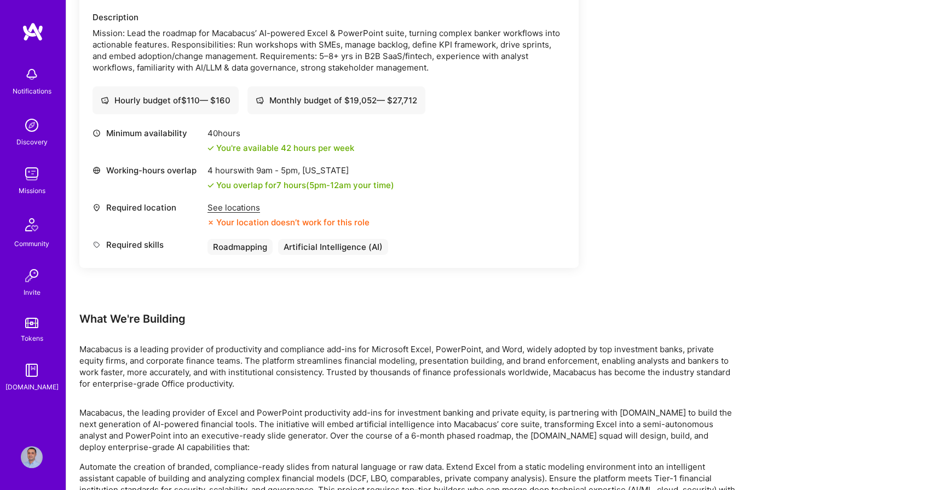
scroll to position [345, 0]
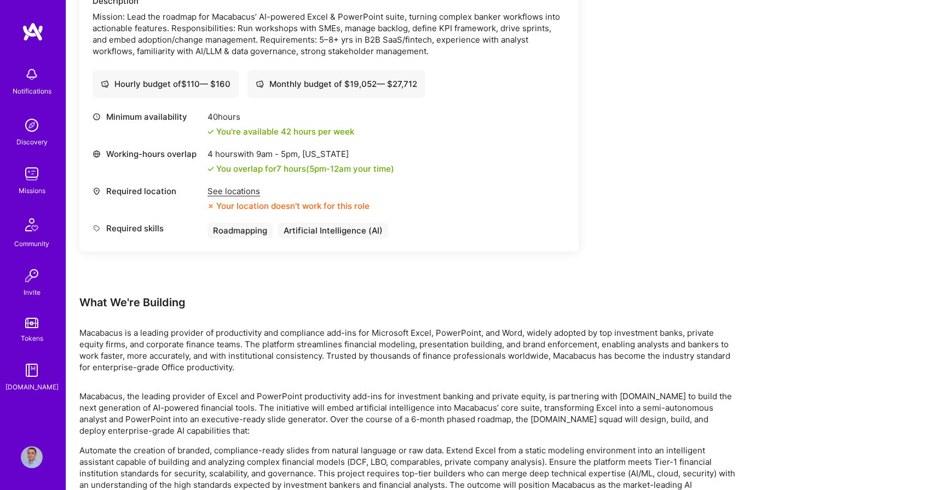
click at [244, 195] on div "See locations" at bounding box center [288, 191] width 162 height 11
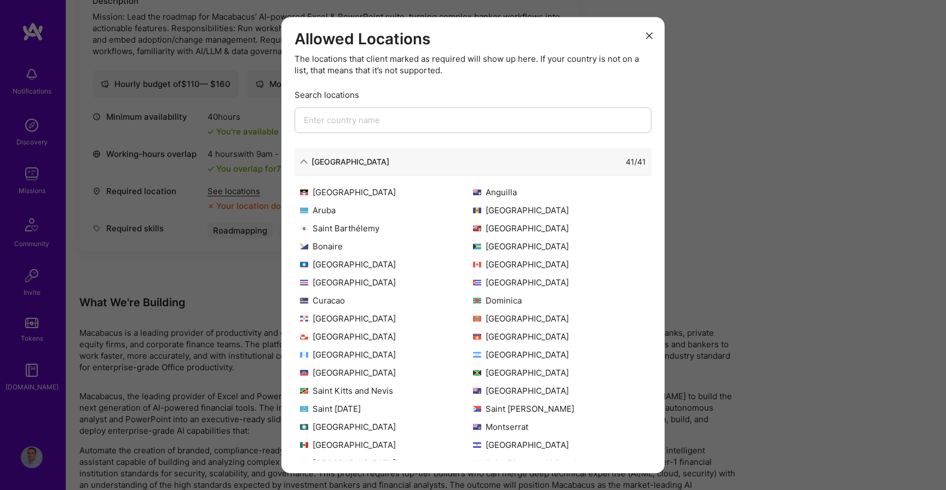
scroll to position [6, 0]
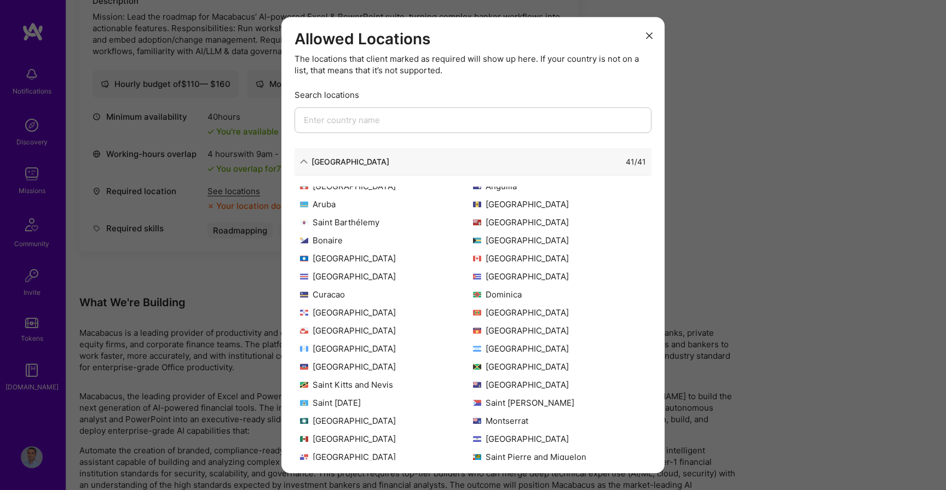
click at [310, 161] on div "[GEOGRAPHIC_DATA]" at bounding box center [344, 161] width 89 height 11
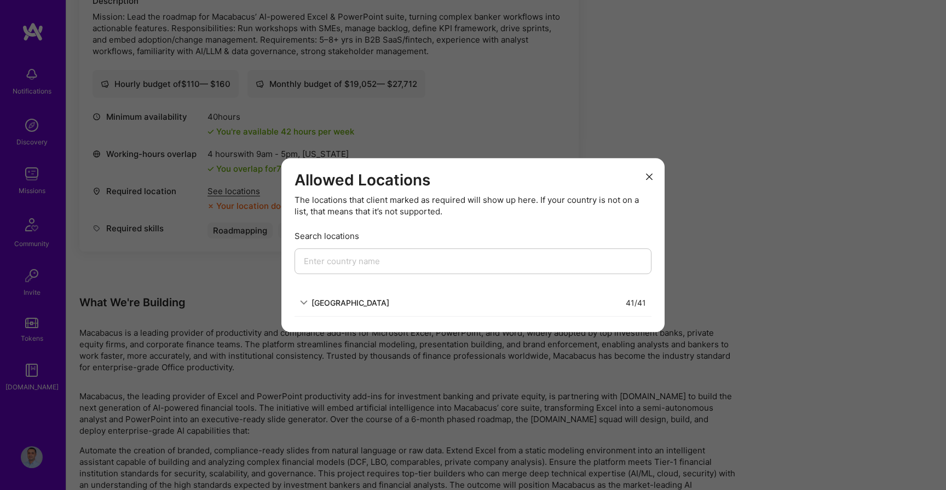
click at [310, 300] on div "[GEOGRAPHIC_DATA]" at bounding box center [344, 302] width 89 height 11
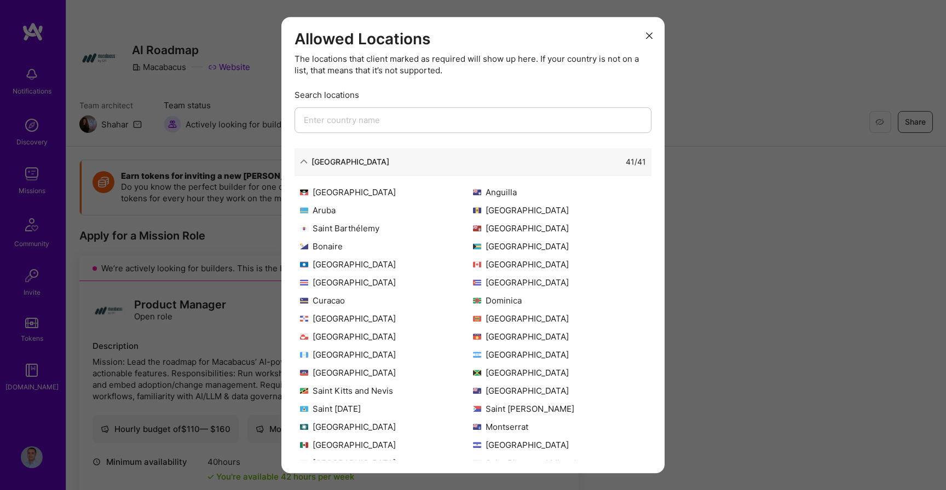
scroll to position [106, 0]
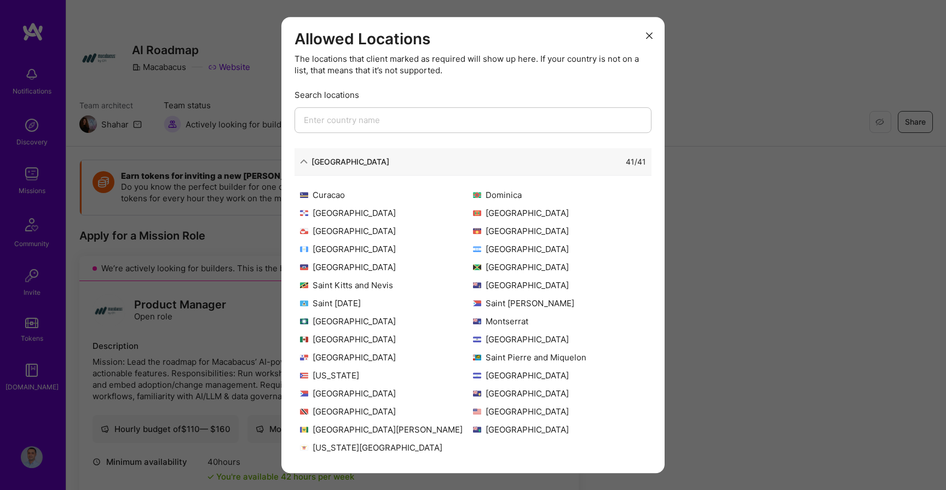
click at [647, 34] on icon "modal" at bounding box center [649, 35] width 7 height 7
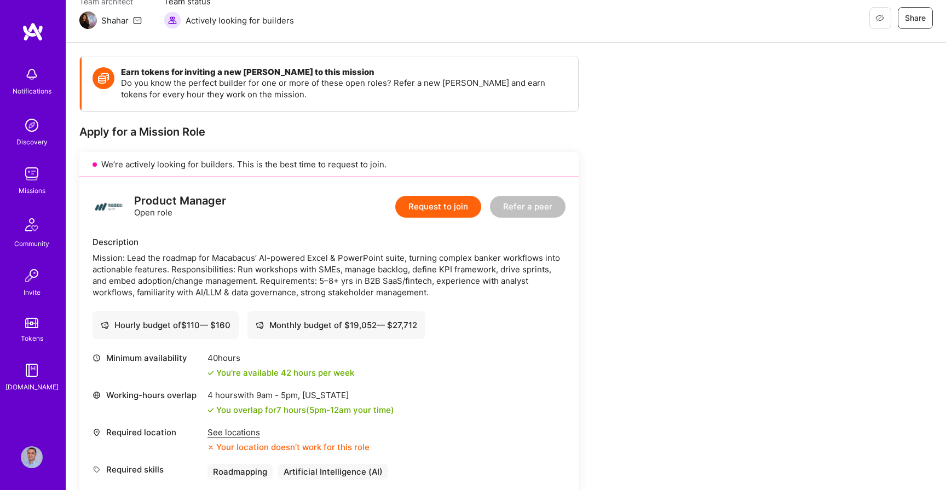
scroll to position [0, 0]
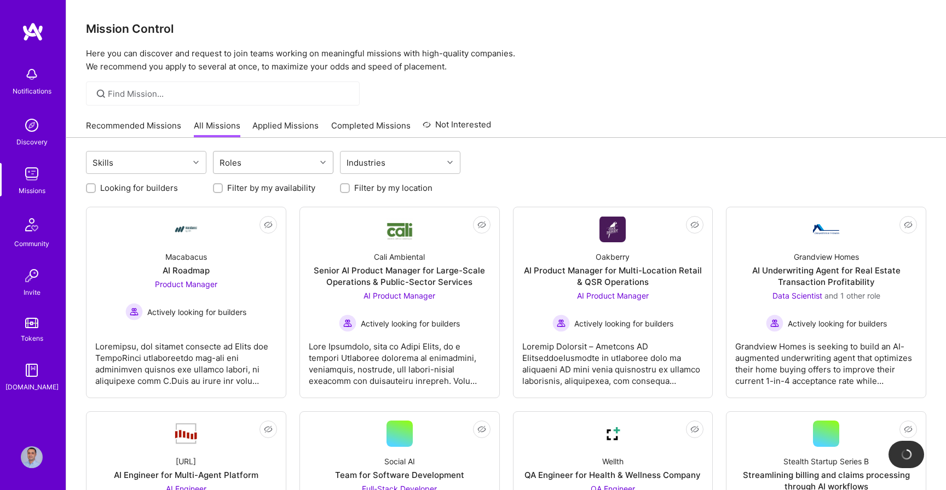
click at [280, 164] on div "Roles" at bounding box center [264, 163] width 102 height 22
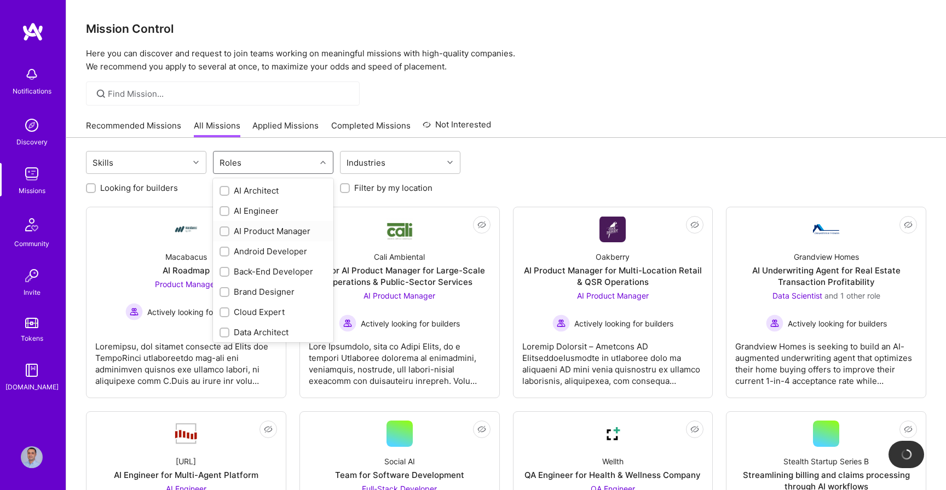
click at [253, 233] on div "AI Product Manager" at bounding box center [272, 230] width 107 height 11
checkbox input "true"
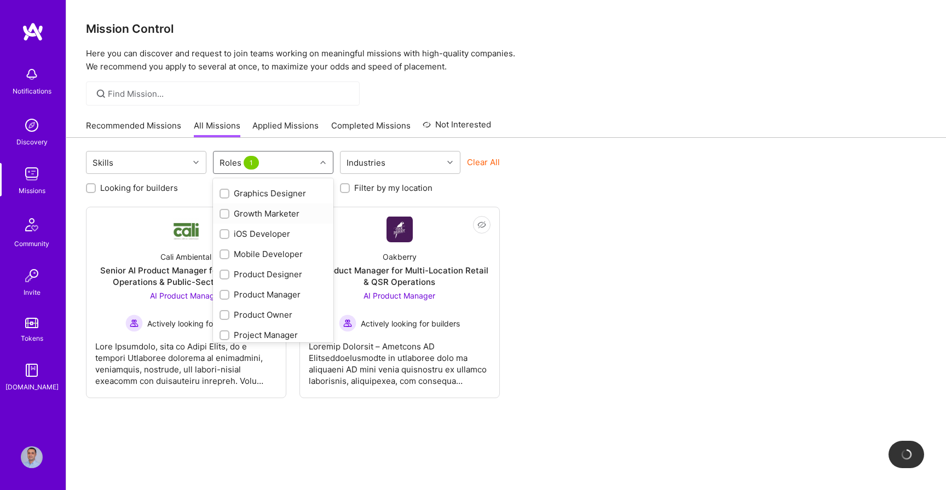
scroll to position [282, 0]
click at [243, 276] on div "Product Designer" at bounding box center [272, 272] width 107 height 11
checkbox input "true"
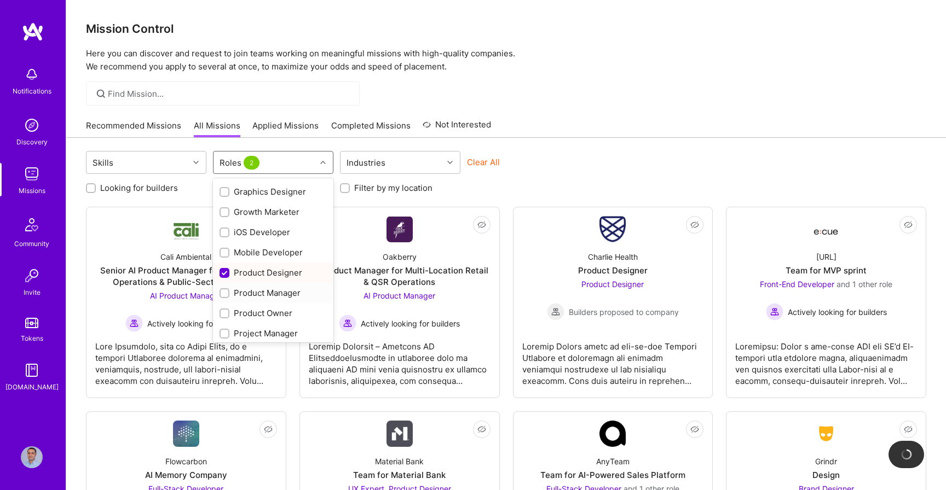
click at [250, 292] on div "Product Manager" at bounding box center [272, 292] width 107 height 11
checkbox input "true"
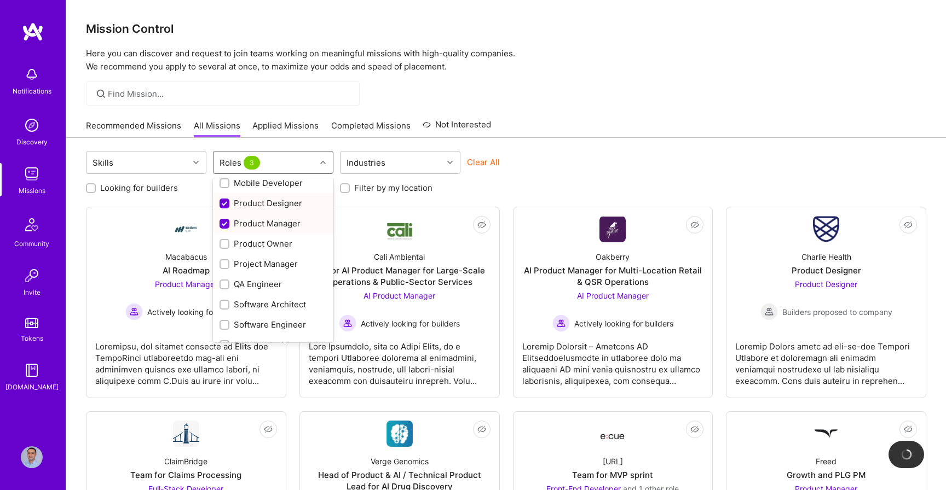
scroll to position [355, 0]
click at [267, 238] on div "Product Owner" at bounding box center [272, 240] width 107 height 11
checkbox input "true"
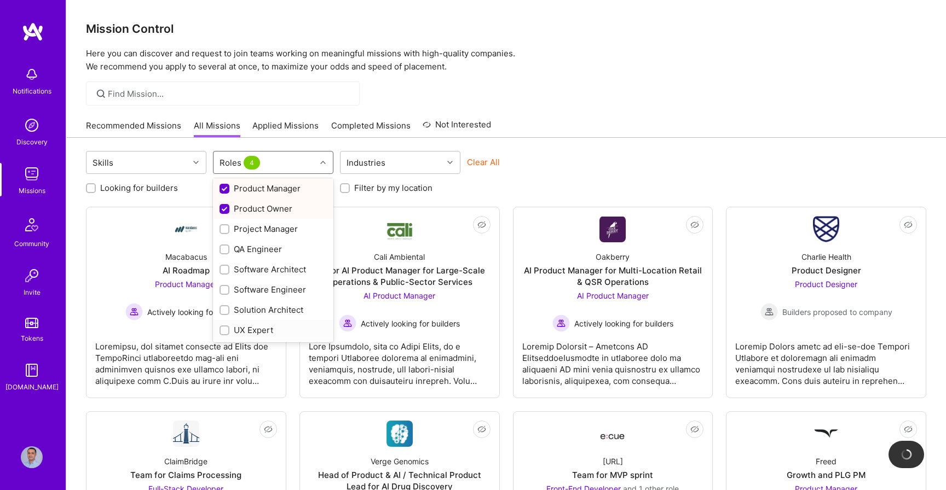
click at [233, 331] on div "UX Expert" at bounding box center [272, 330] width 107 height 11
checkbox input "true"
click at [543, 171] on div "Clear All" at bounding box center [527, 167] width 120 height 20
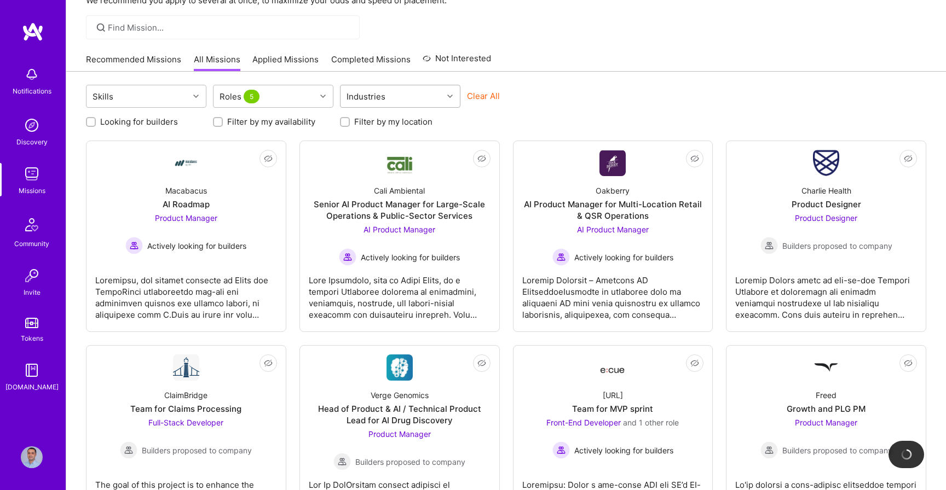
scroll to position [40, 0]
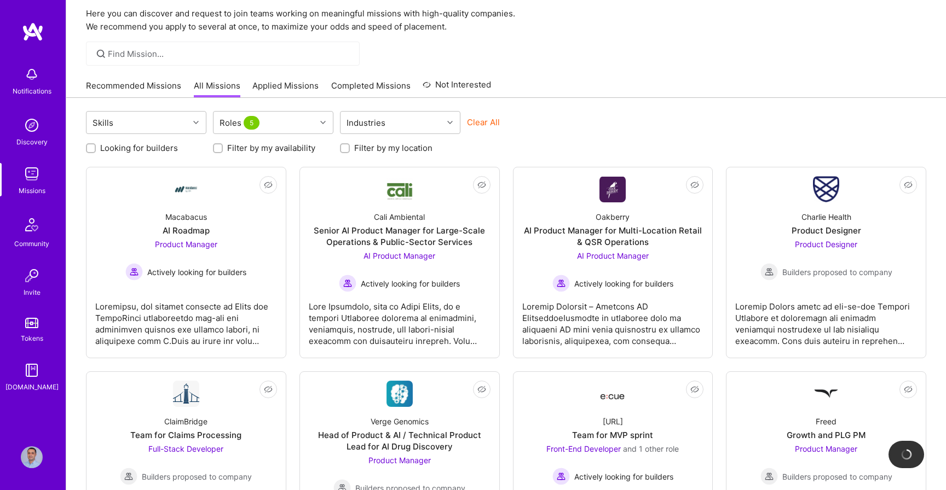
click at [125, 147] on label "Looking for builders" at bounding box center [139, 147] width 78 height 11
click at [96, 147] on input "Looking for builders" at bounding box center [92, 149] width 8 height 8
checkbox input "true"
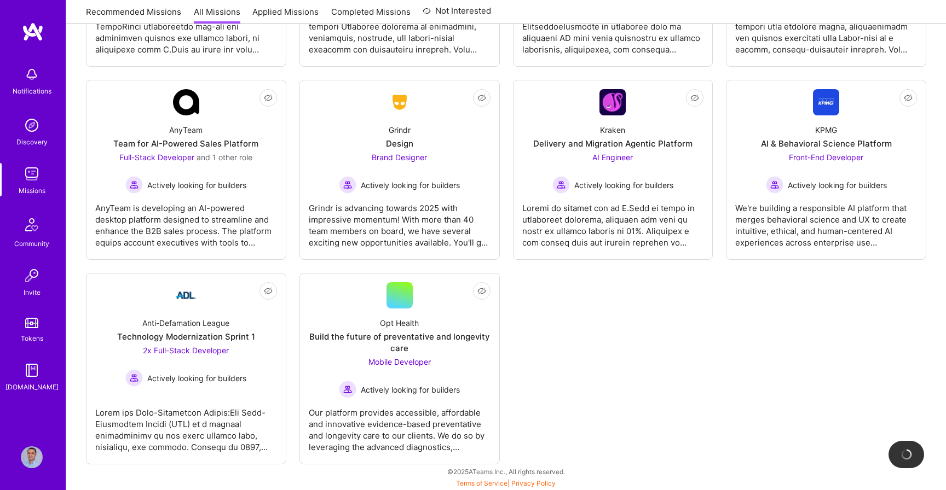
scroll to position [332, 0]
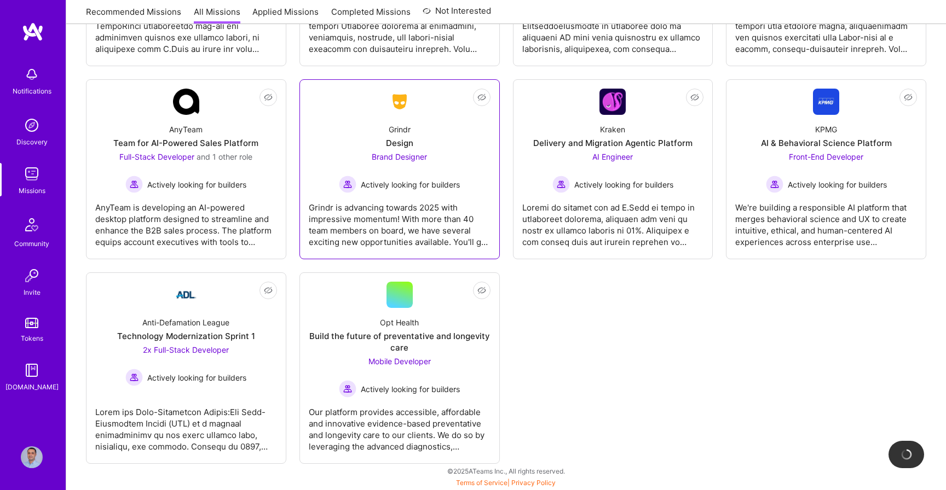
click at [410, 213] on div "Grindr is advancing towards 2025 with impressive momentum! With more than 40 te…" at bounding box center [400, 220] width 182 height 55
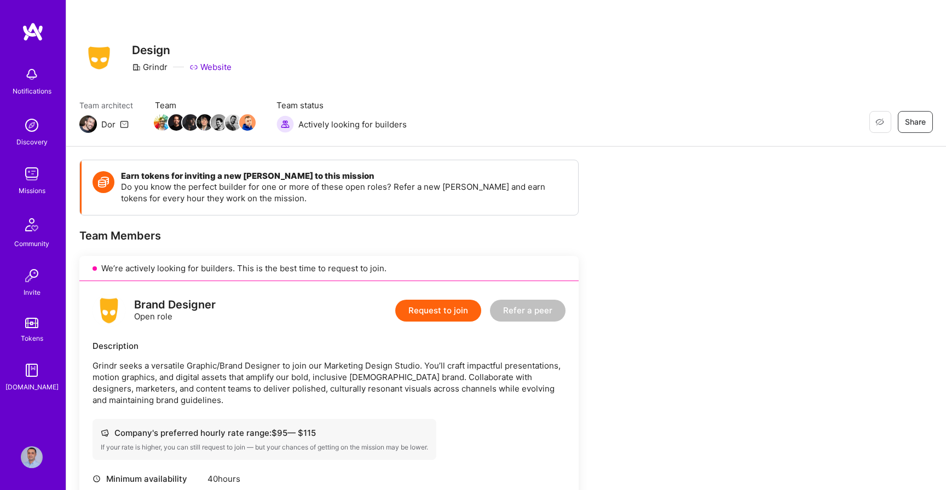
click at [37, 27] on img at bounding box center [33, 32] width 22 height 20
